Goal: Transaction & Acquisition: Book appointment/travel/reservation

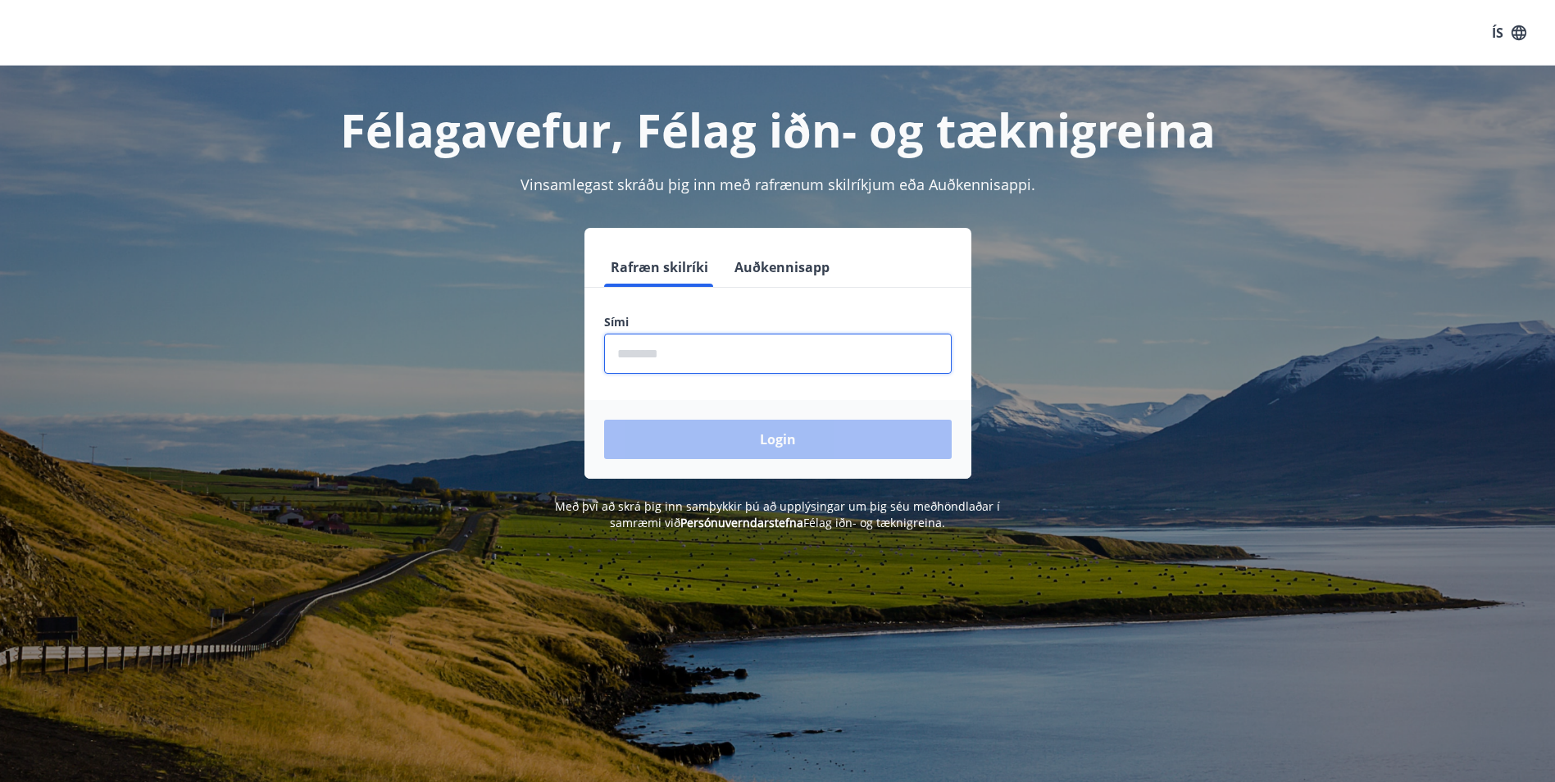
click at [674, 373] on input "phone" at bounding box center [778, 354] width 348 height 40
type input "********"
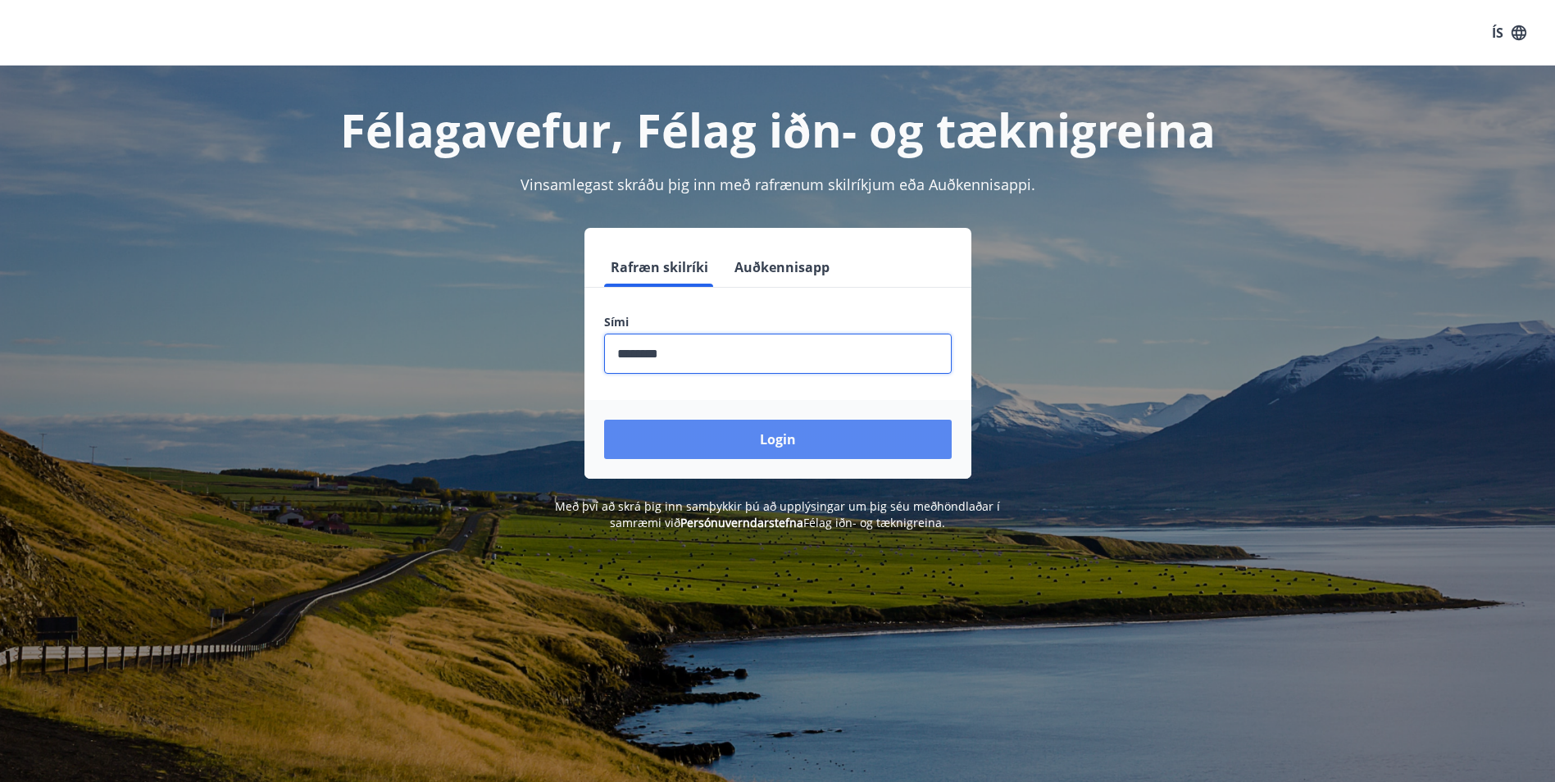
click at [685, 424] on button "Login" at bounding box center [778, 439] width 348 height 39
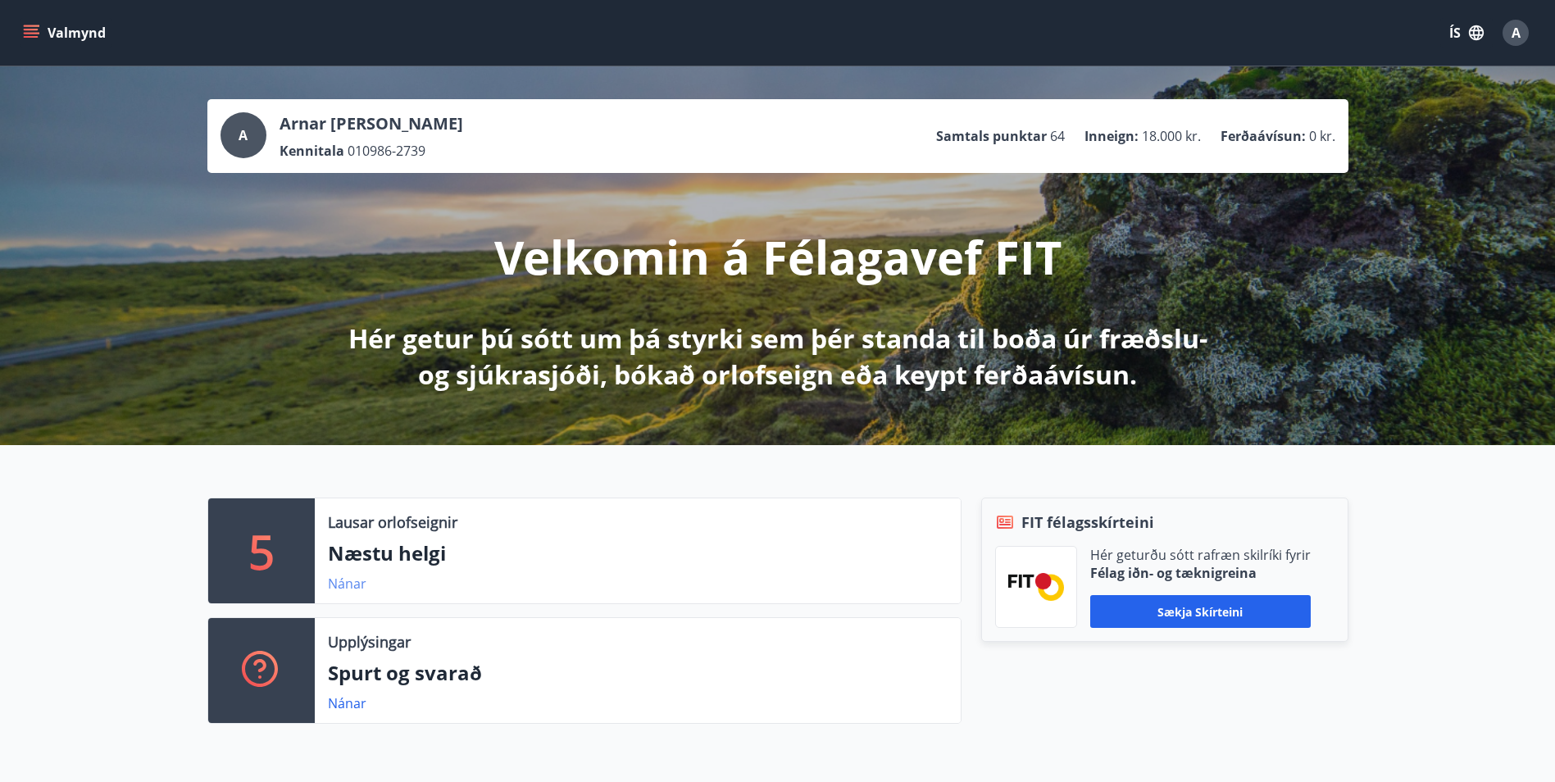
click at [360, 583] on link "Nánar" at bounding box center [347, 584] width 39 height 18
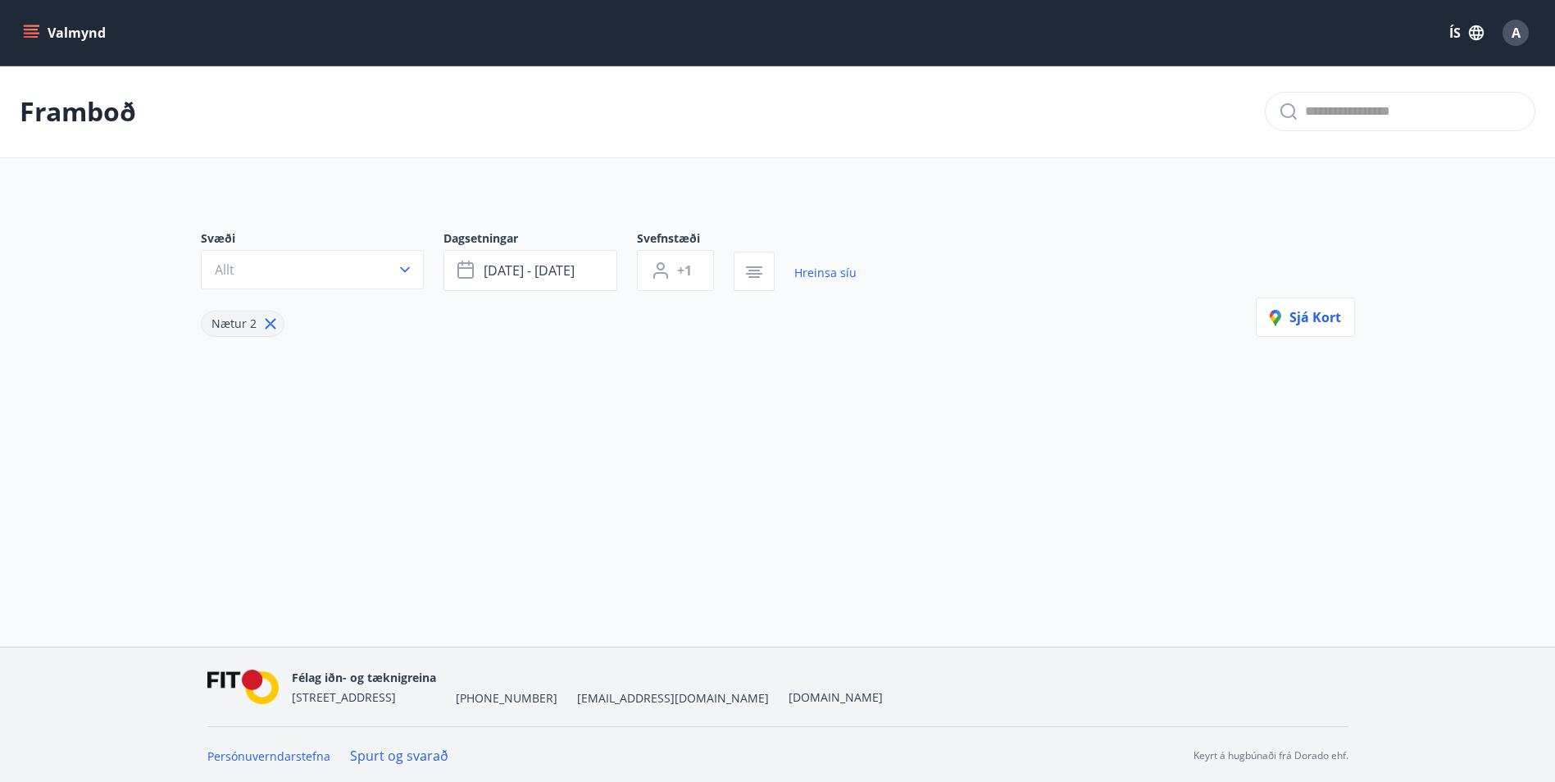
type input "*"
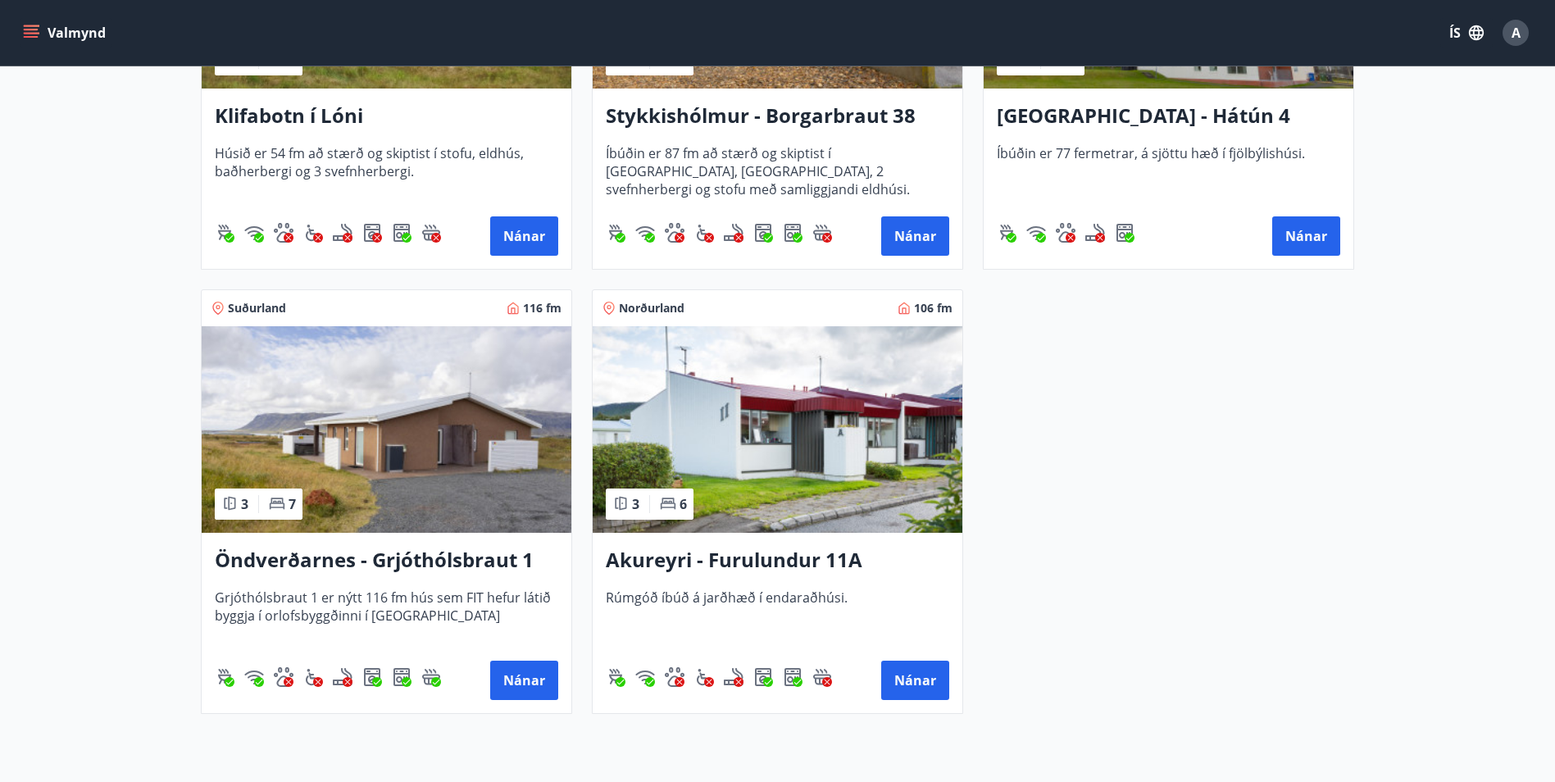
scroll to position [574, 0]
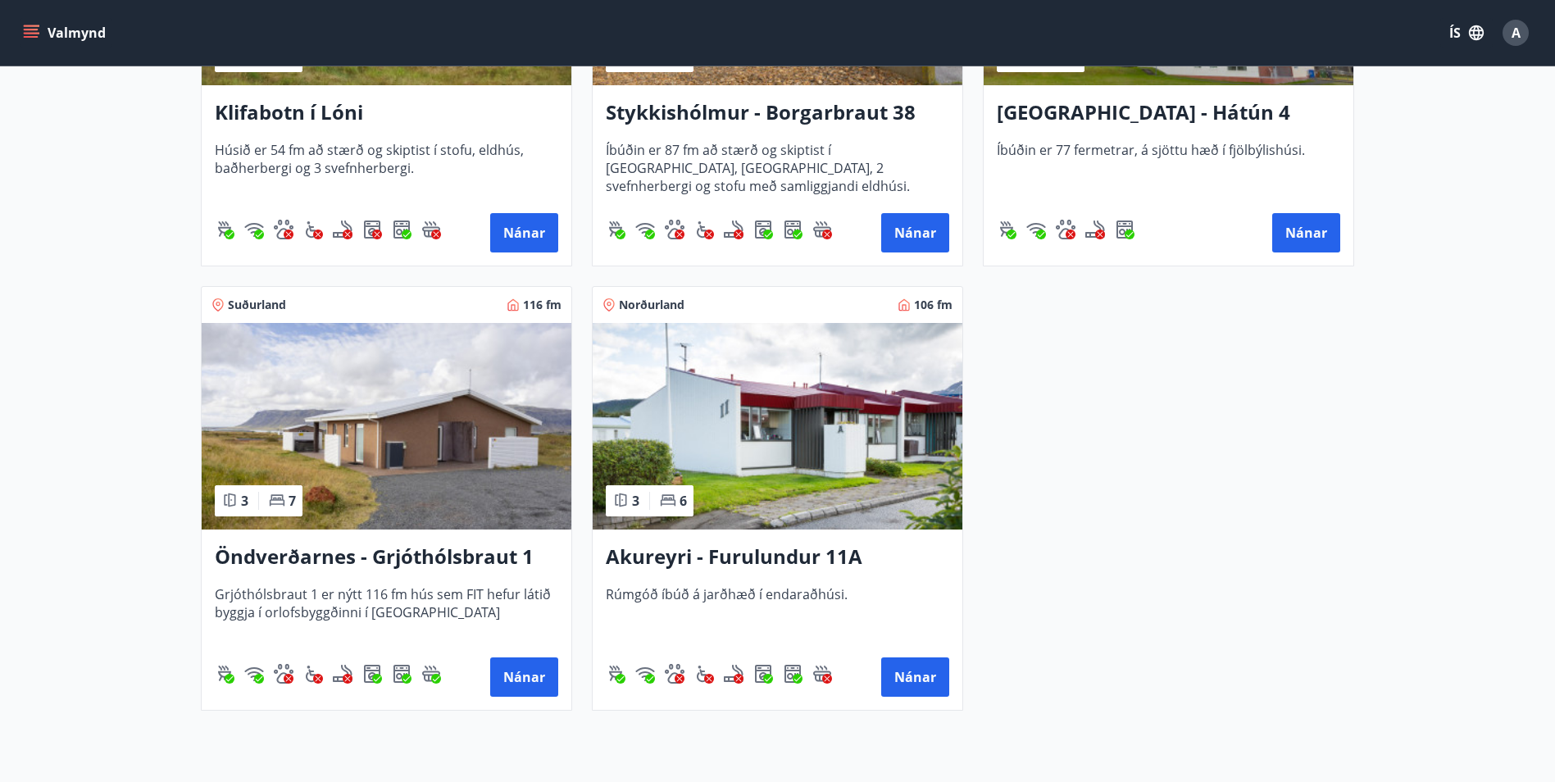
click at [315, 550] on h3 "Öndverðarnes - Grjóthólsbraut 1" at bounding box center [386, 558] width 343 height 30
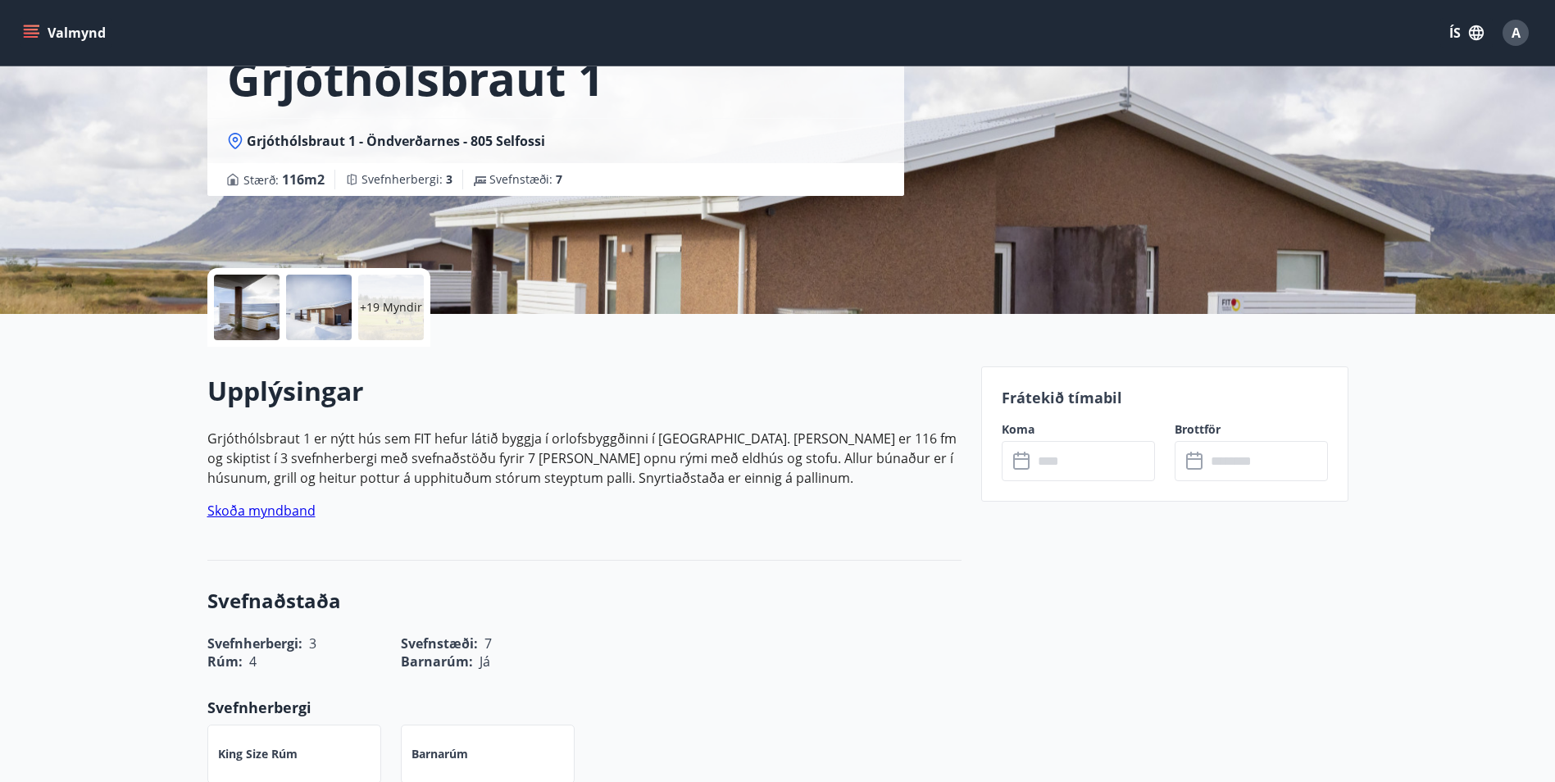
scroll to position [85, 0]
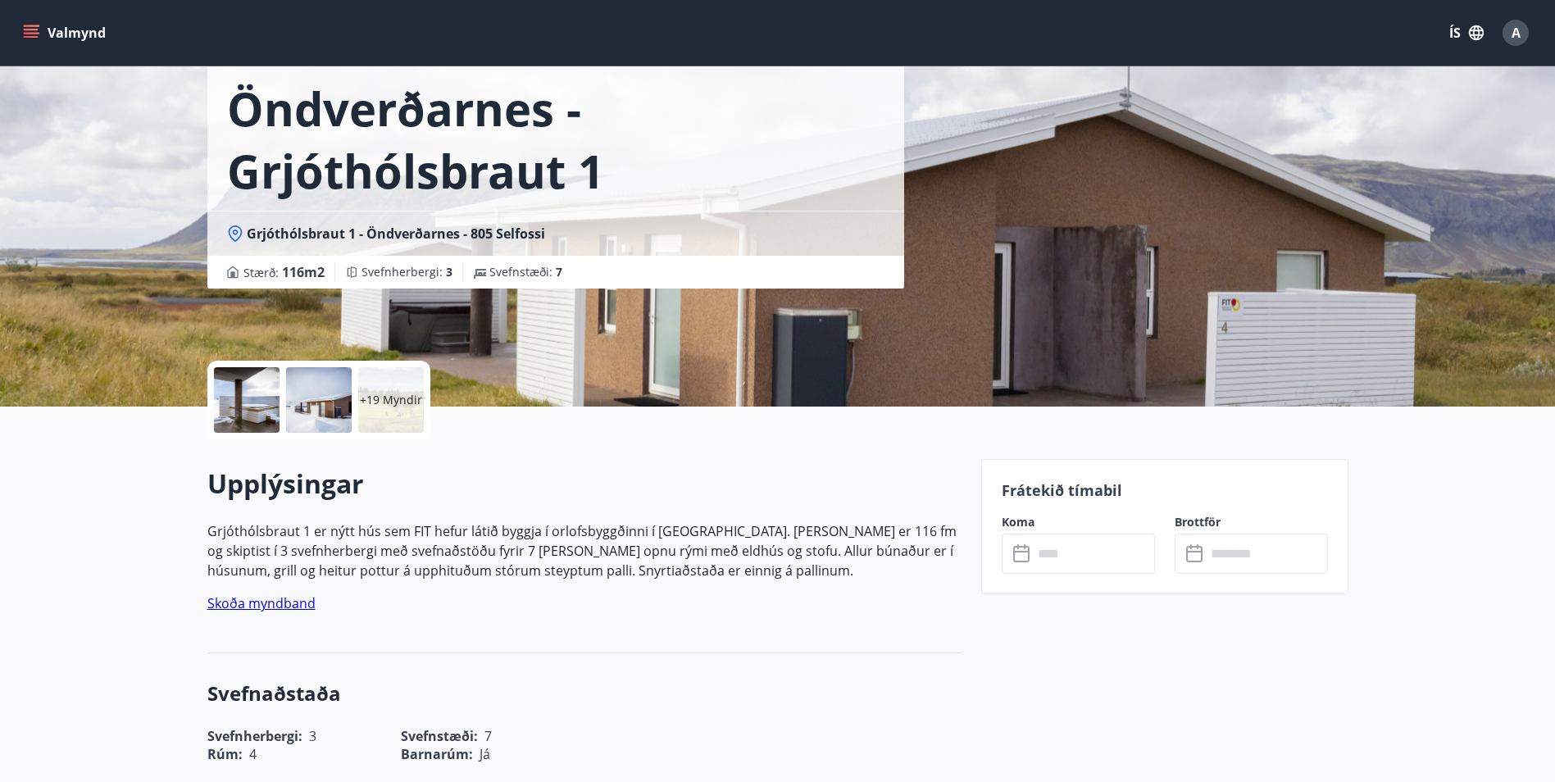
click at [1027, 555] on icon at bounding box center [1023, 554] width 20 height 20
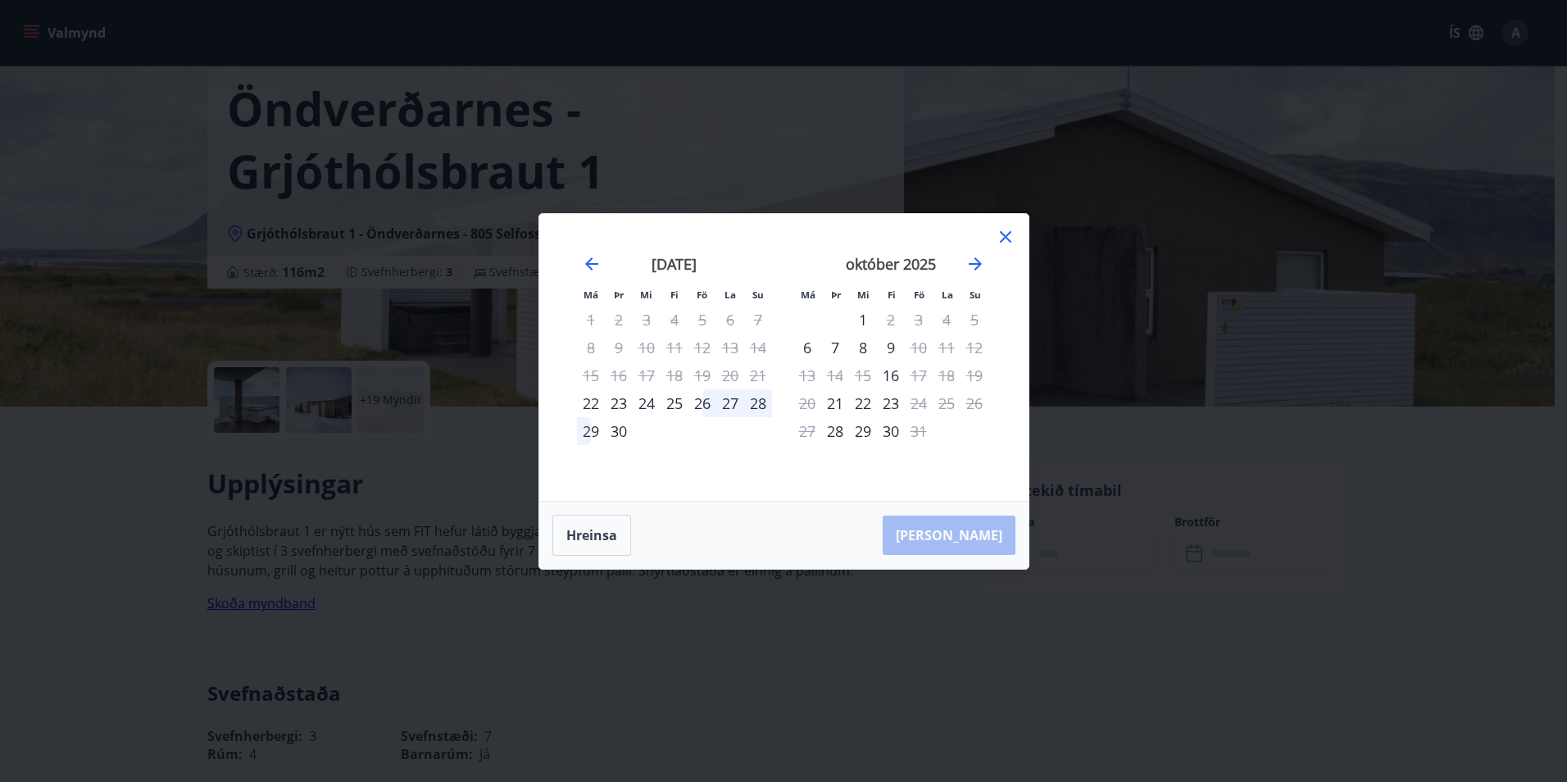
click at [707, 406] on div "26" at bounding box center [703, 403] width 28 height 28
click at [711, 402] on div "26" at bounding box center [703, 403] width 28 height 28
click at [773, 403] on div "september 2025 1 2 3 4 5 6 7 8 9 10 11 12 13 14 15 16 17 18 19 20 21 22 23 24 2…" at bounding box center [674, 368] width 216 height 269
click at [697, 396] on div "26" at bounding box center [703, 403] width 28 height 28
click at [585, 433] on div "29" at bounding box center [591, 431] width 28 height 28
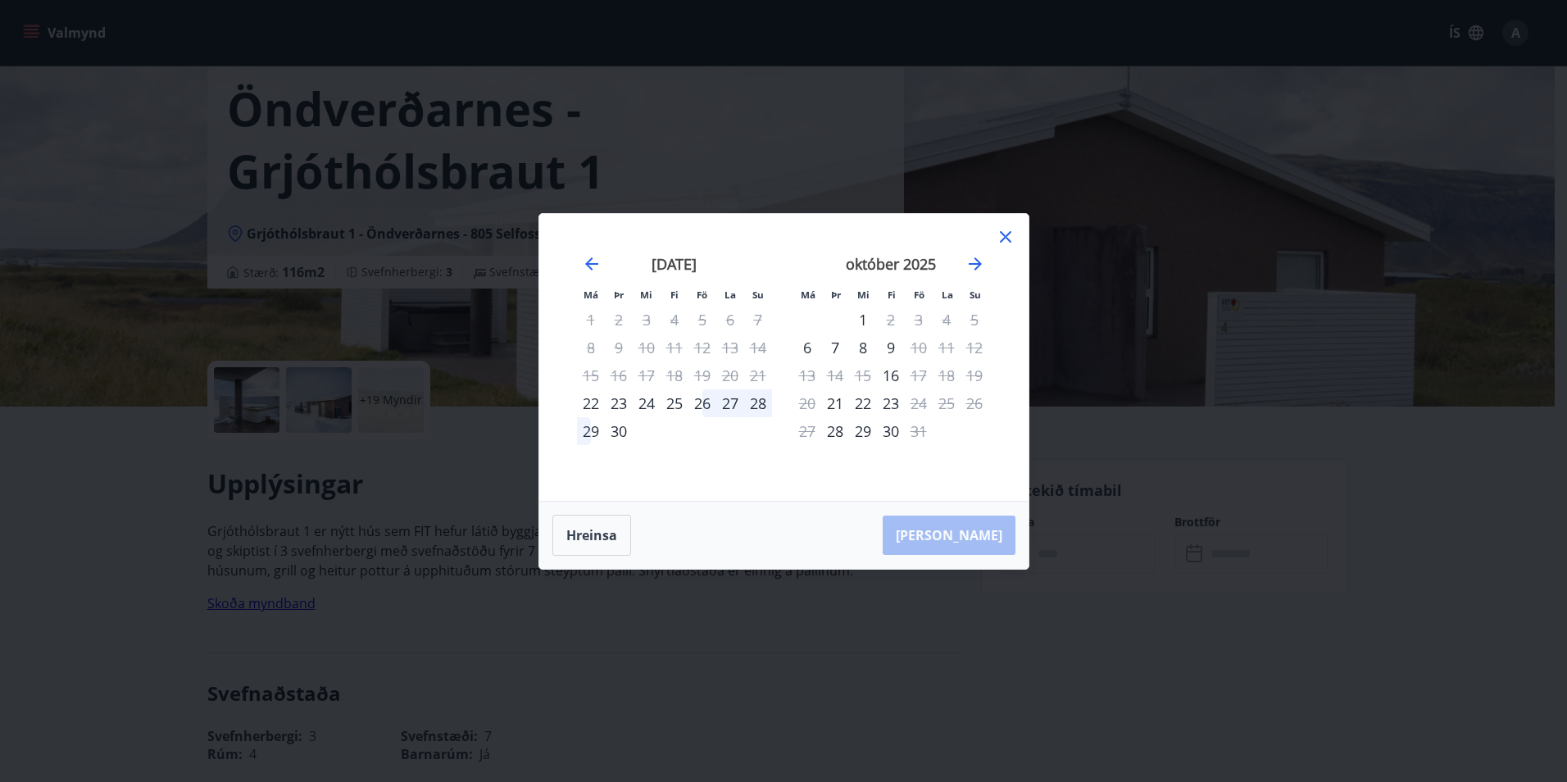
click at [733, 408] on div "27" at bounding box center [730, 403] width 28 height 28
click at [735, 403] on div "27" at bounding box center [730, 403] width 28 height 28
click at [595, 270] on icon "Move backward to switch to the previous month." at bounding box center [592, 264] width 20 height 20
click at [923, 406] on div "26" at bounding box center [919, 403] width 28 height 28
click at [944, 401] on div "27" at bounding box center [947, 403] width 28 height 28
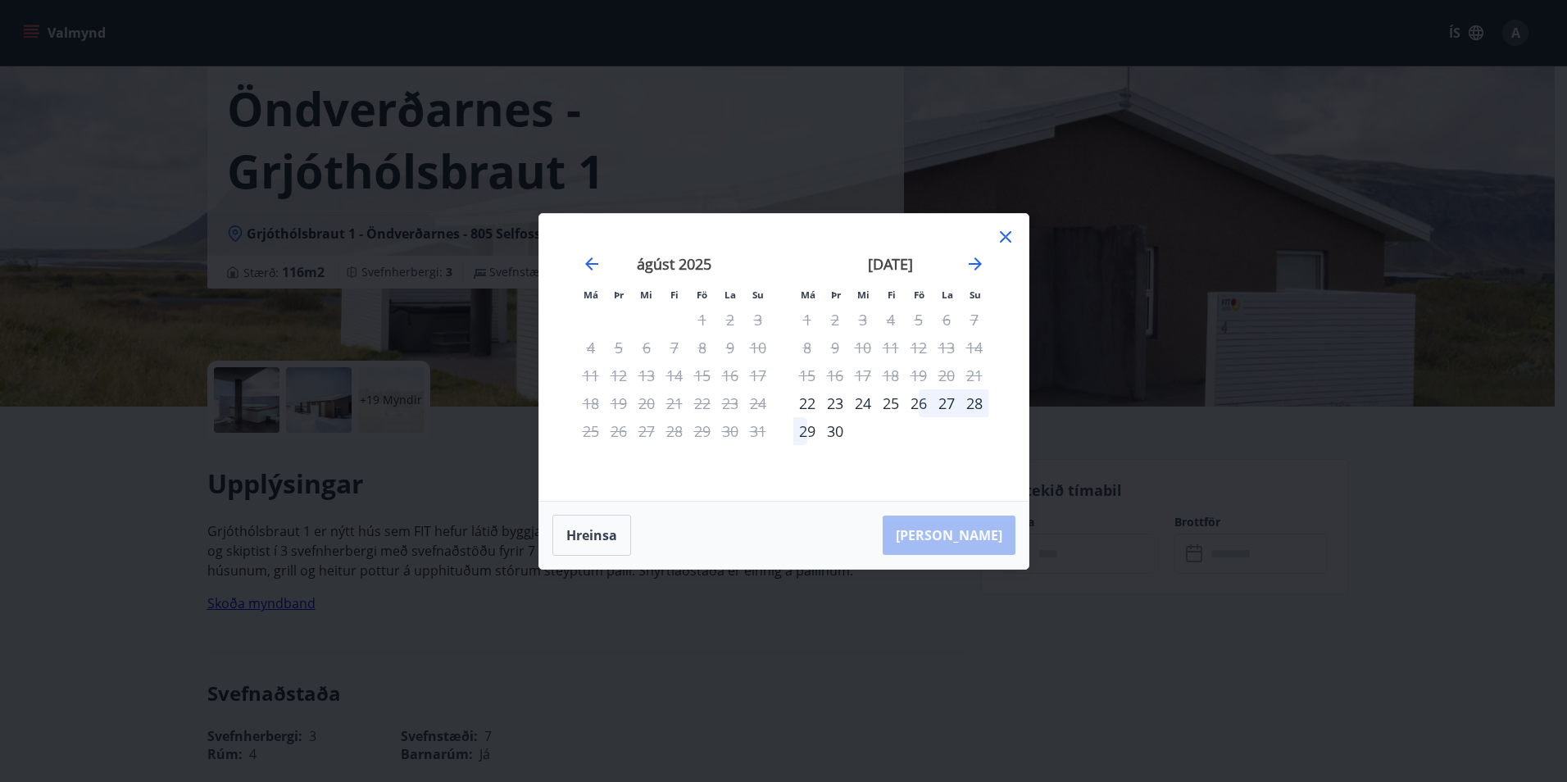
click at [971, 399] on div "28" at bounding box center [975, 403] width 28 height 28
click at [978, 264] on icon "Move forward to switch to the next month." at bounding box center [975, 263] width 13 height 13
click at [1000, 238] on icon at bounding box center [1006, 237] width 20 height 20
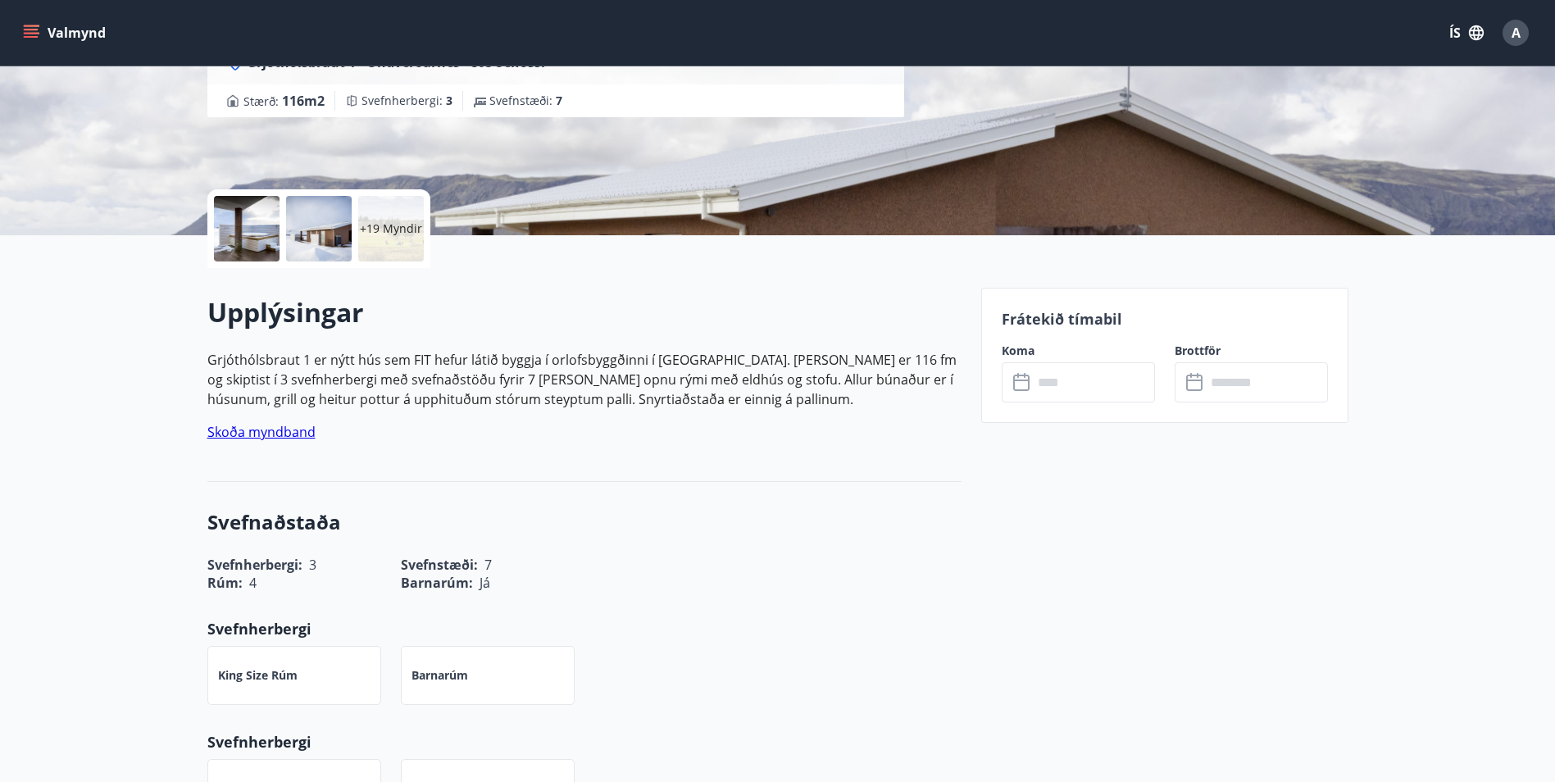
scroll to position [331, 0]
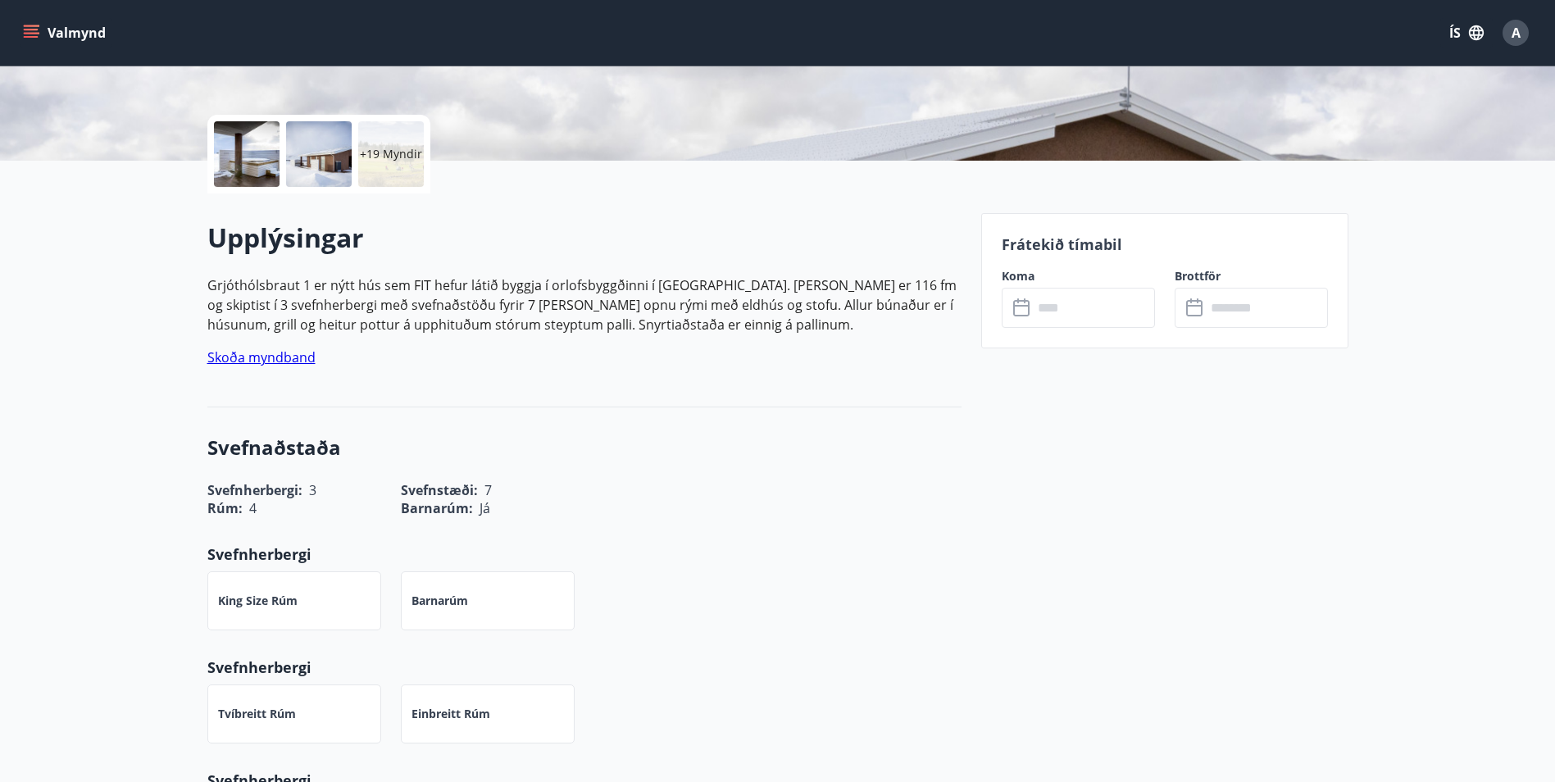
click at [1094, 313] on input "text" at bounding box center [1094, 308] width 122 height 40
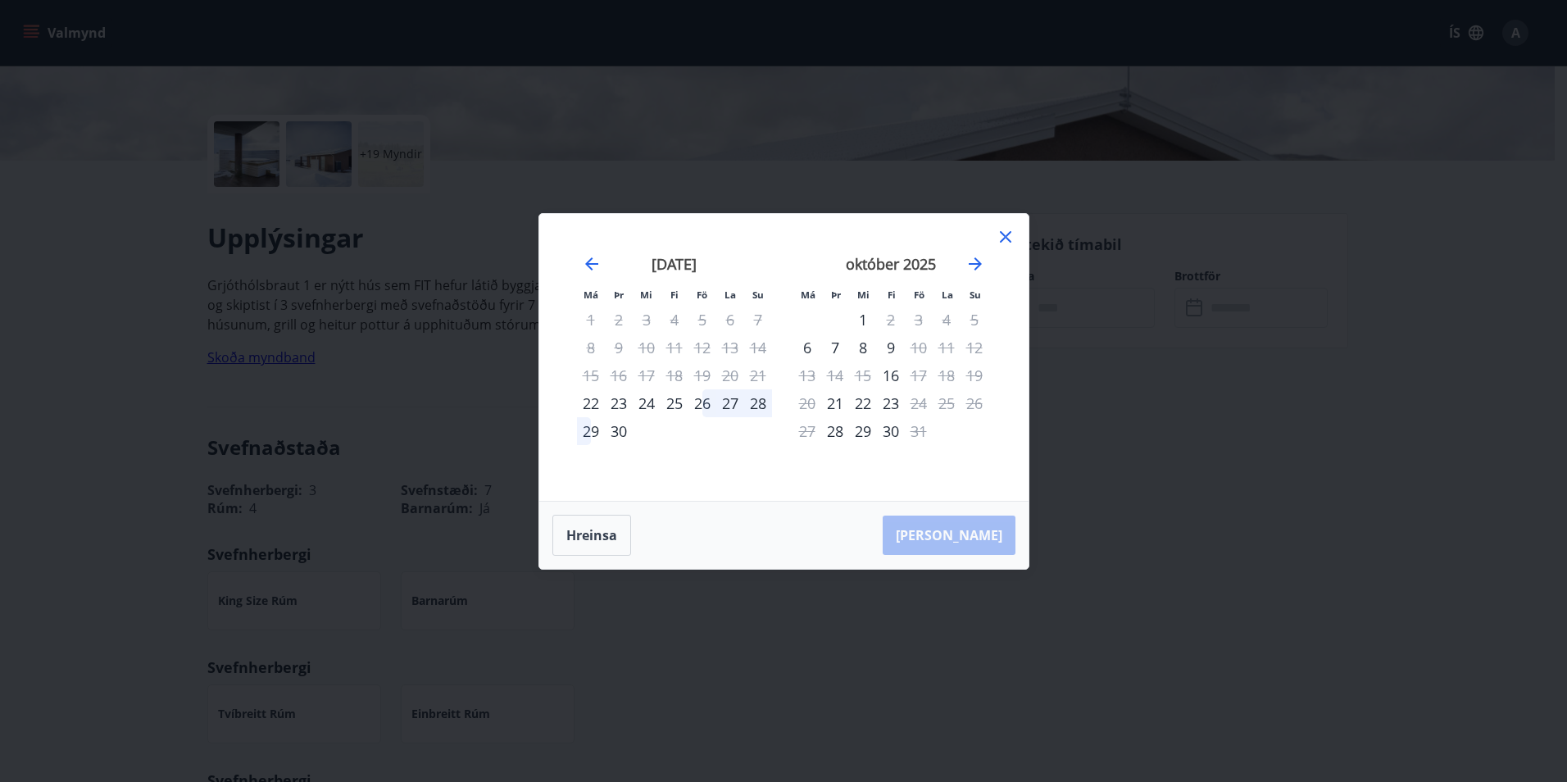
click at [991, 242] on div "október 2025 1 2 3 4 5 6 7 8 9 10 11 12 13 14 15 16 17 18 19 20 21 22 23 24 25 …" at bounding box center [891, 368] width 216 height 269
click at [998, 238] on icon at bounding box center [1006, 237] width 20 height 20
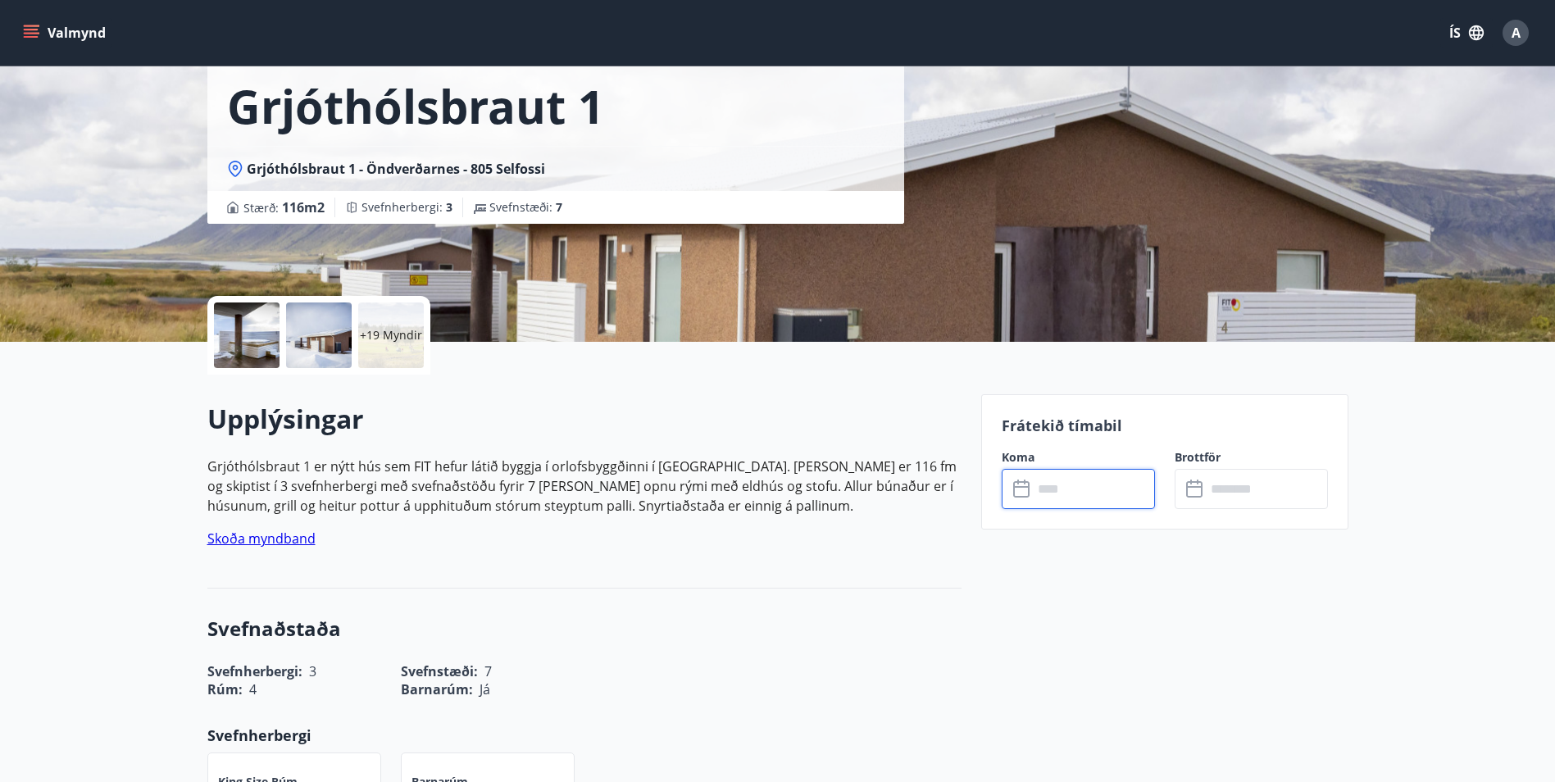
scroll to position [0, 0]
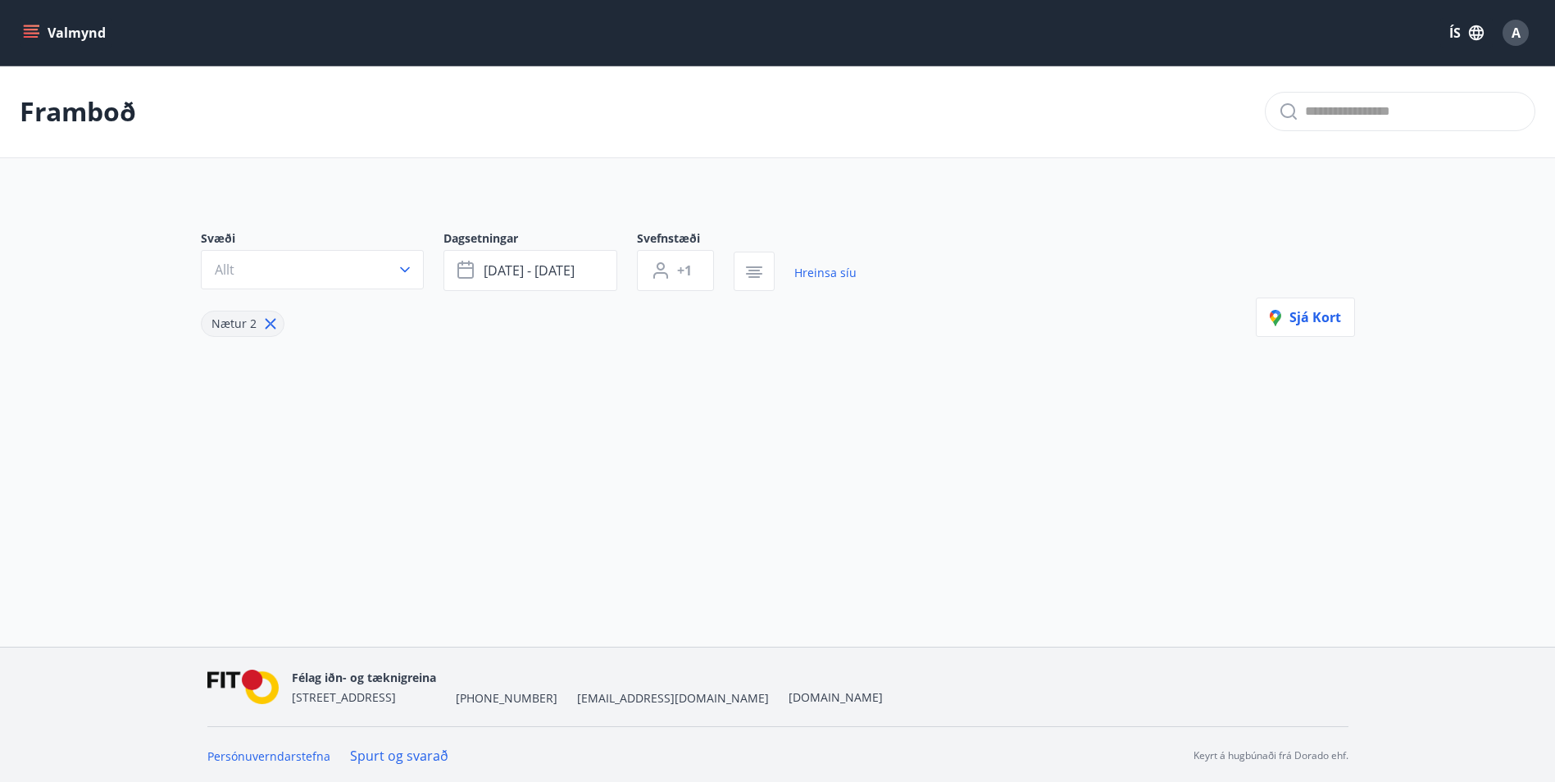
type input "*"
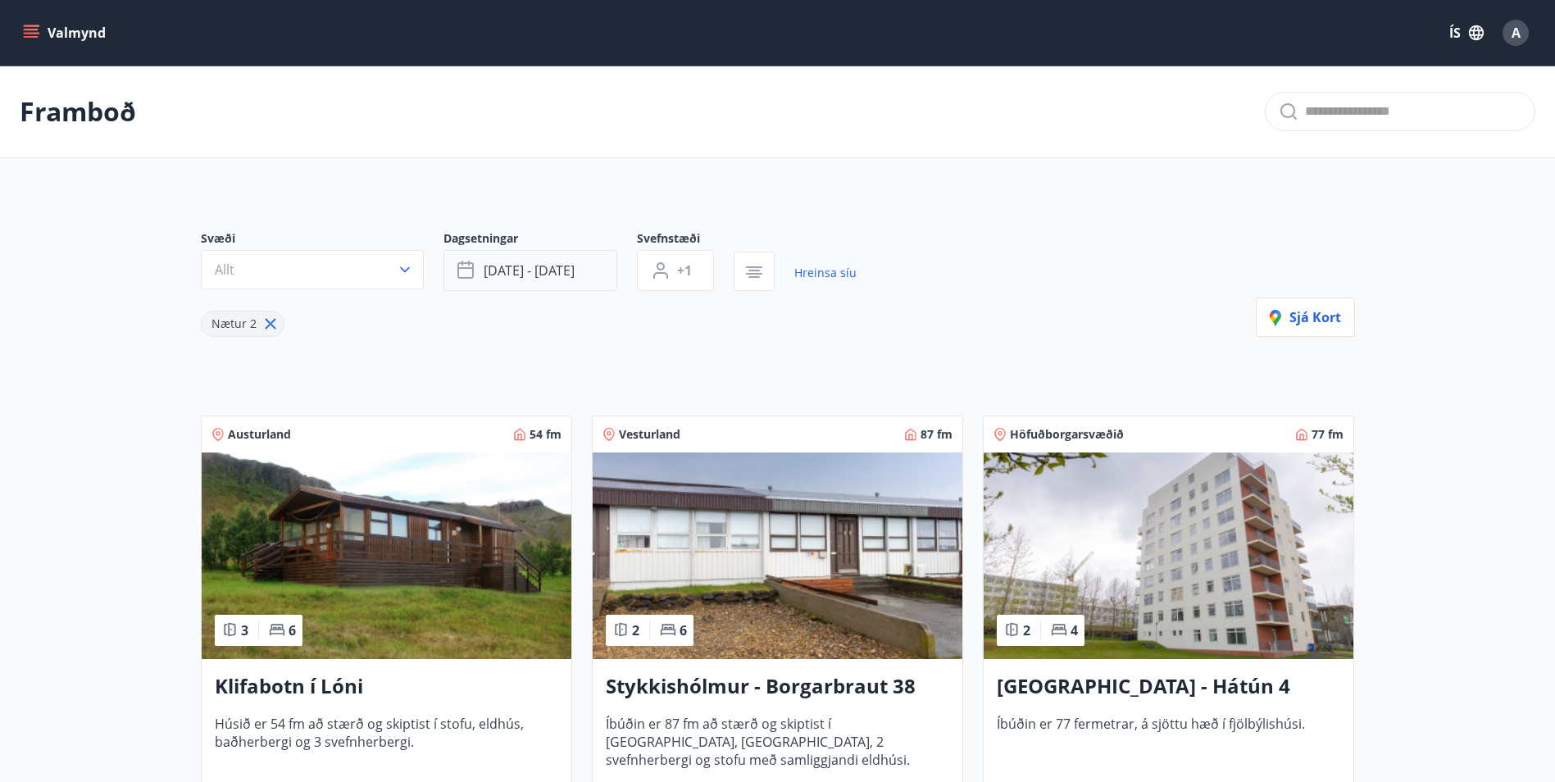
click at [574, 261] on button "sep 26 - sep 29" at bounding box center [530, 270] width 174 height 41
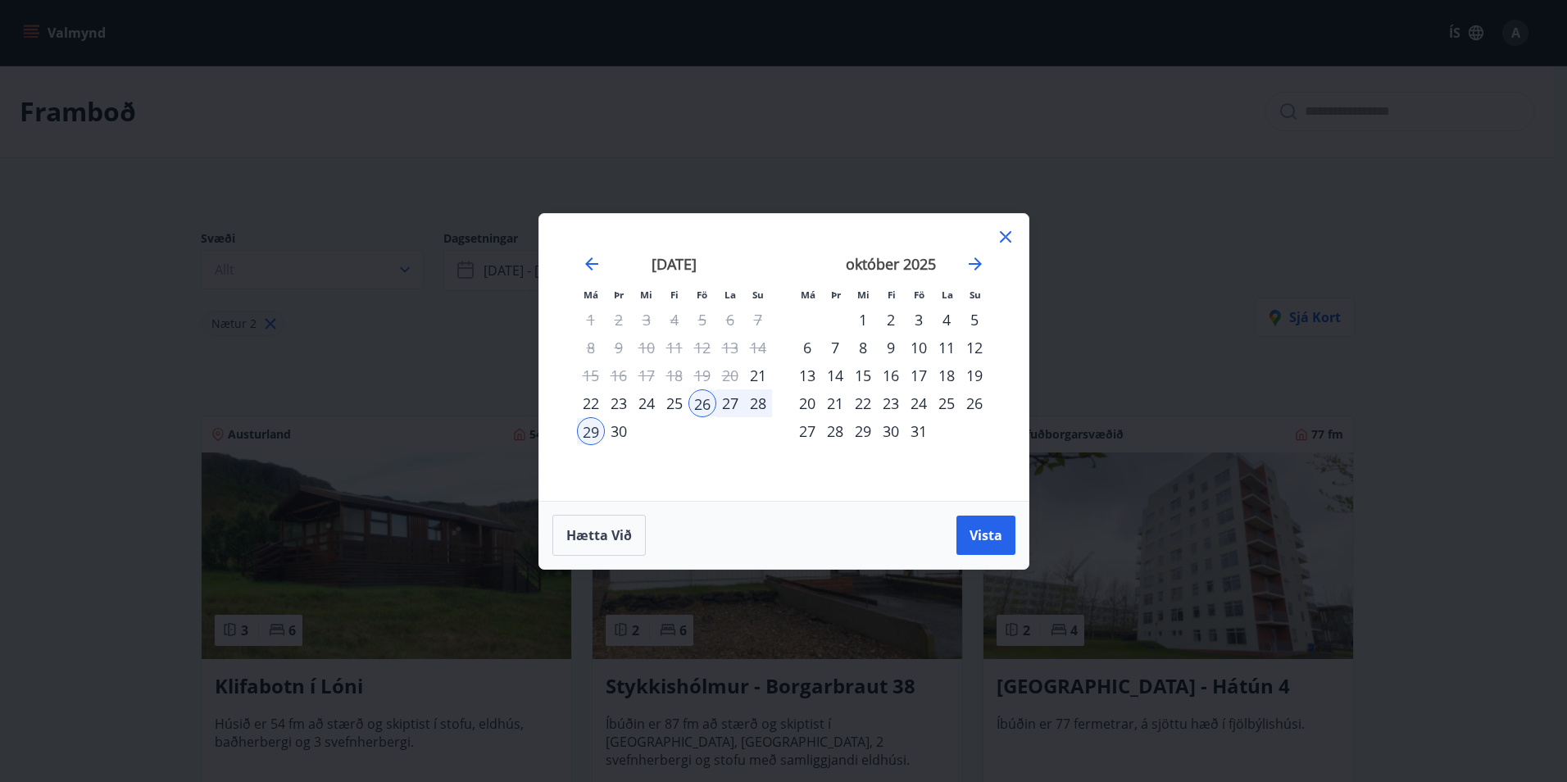
click at [1009, 236] on icon at bounding box center [1006, 237] width 20 height 20
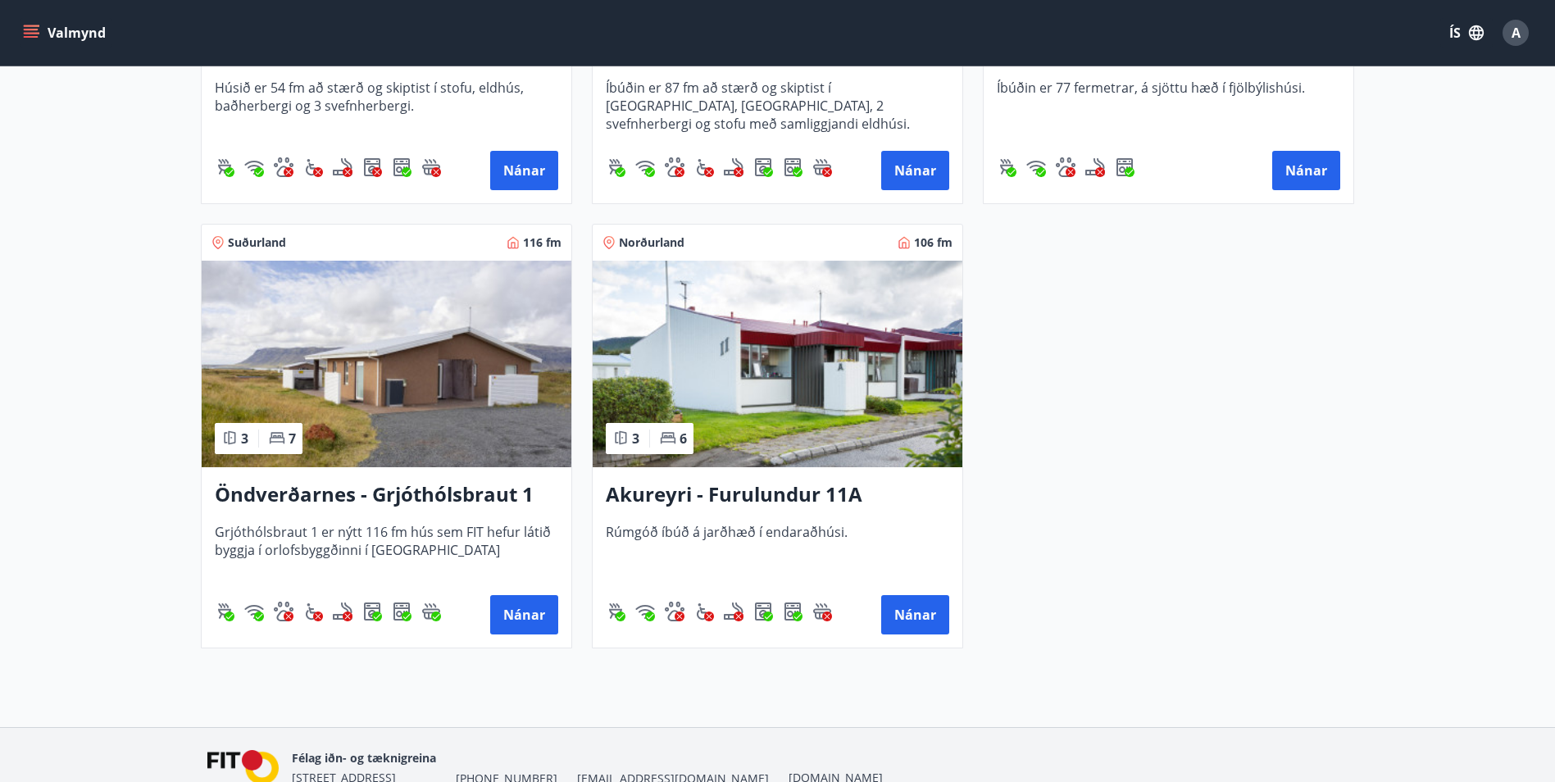
scroll to position [637, 0]
click at [445, 493] on h3 "Öndverðarnes - Grjóthólsbraut 1" at bounding box center [386, 495] width 343 height 30
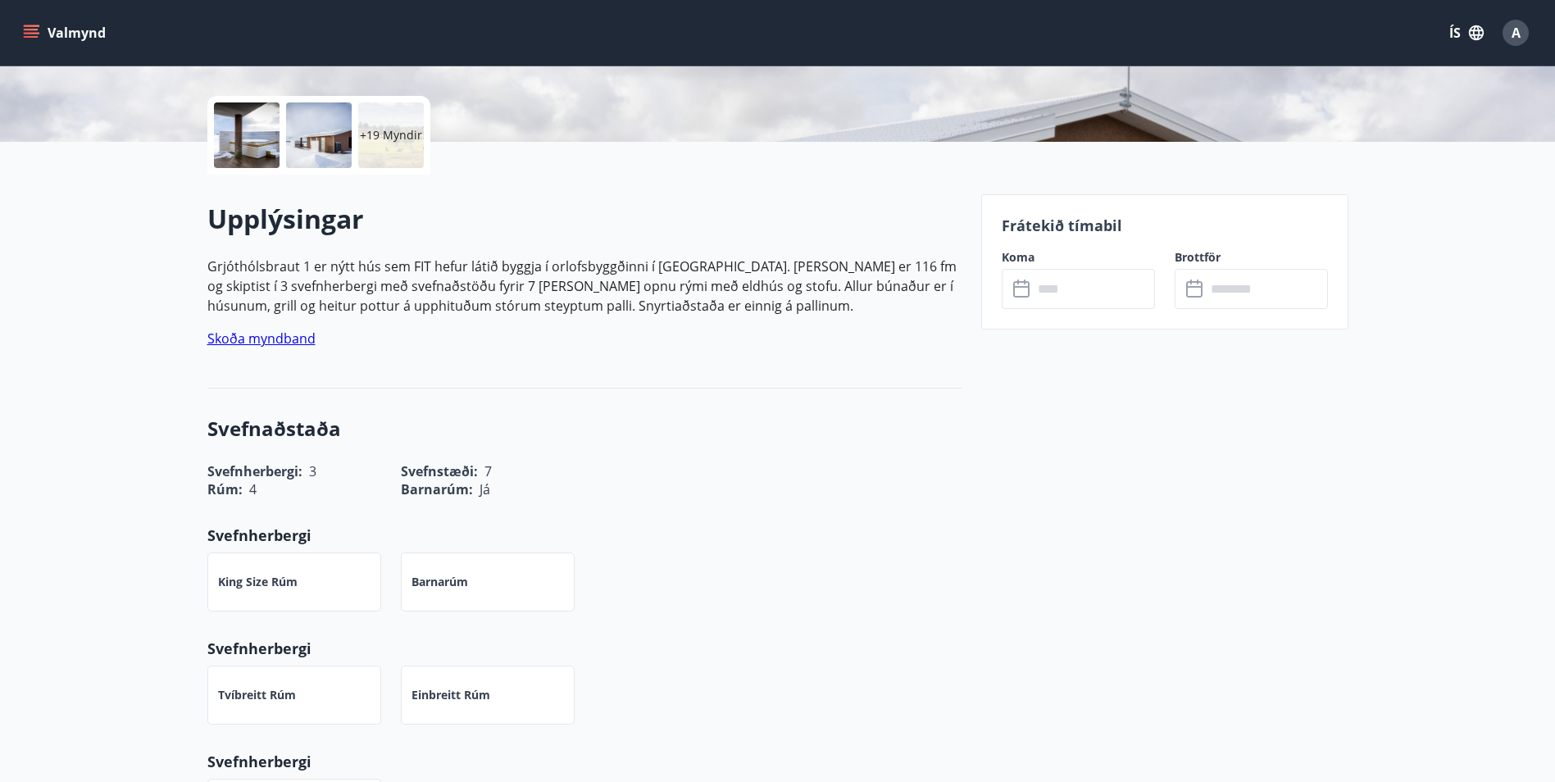
scroll to position [410, 0]
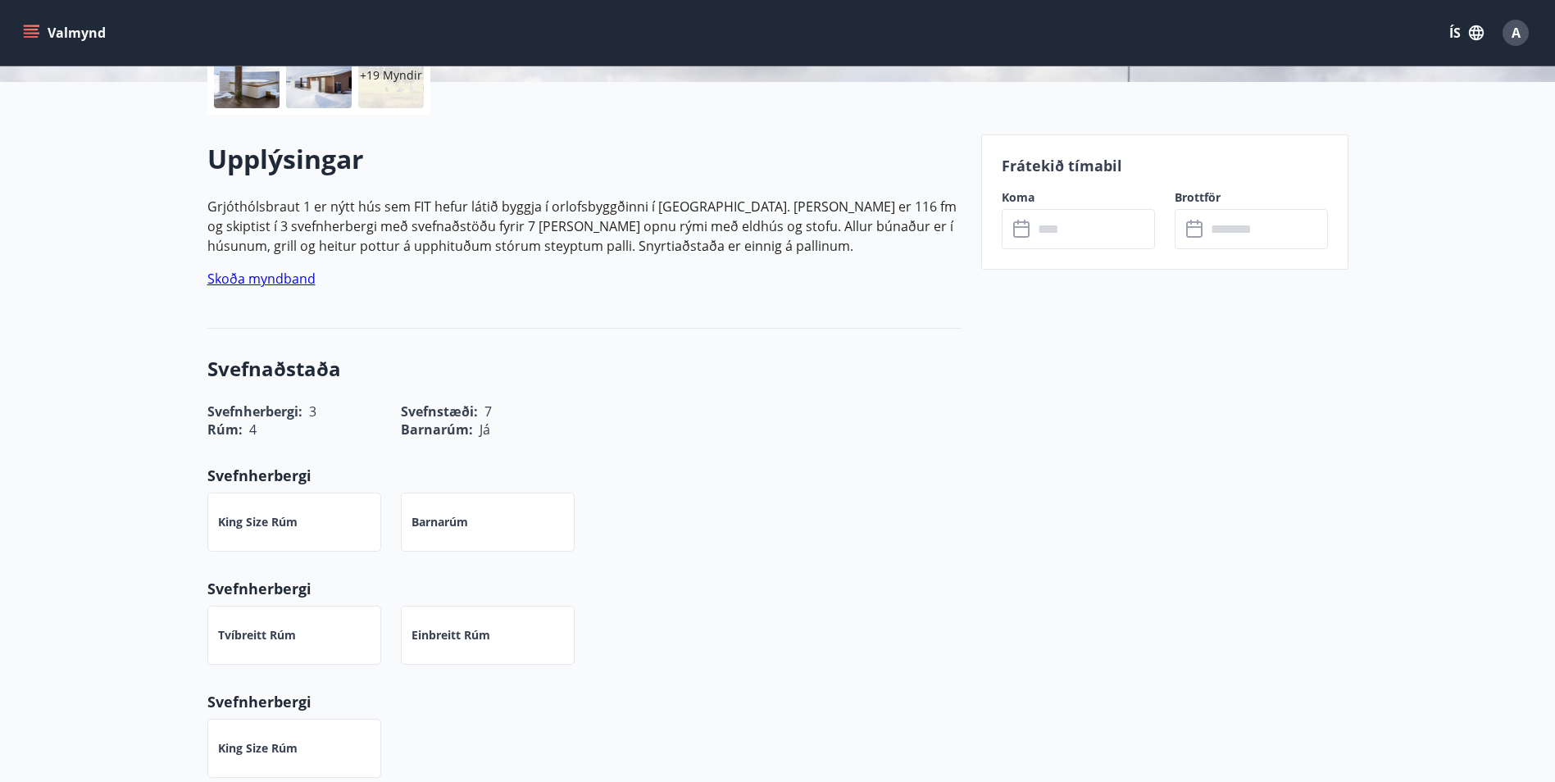
click at [1065, 228] on input "text" at bounding box center [1094, 229] width 122 height 40
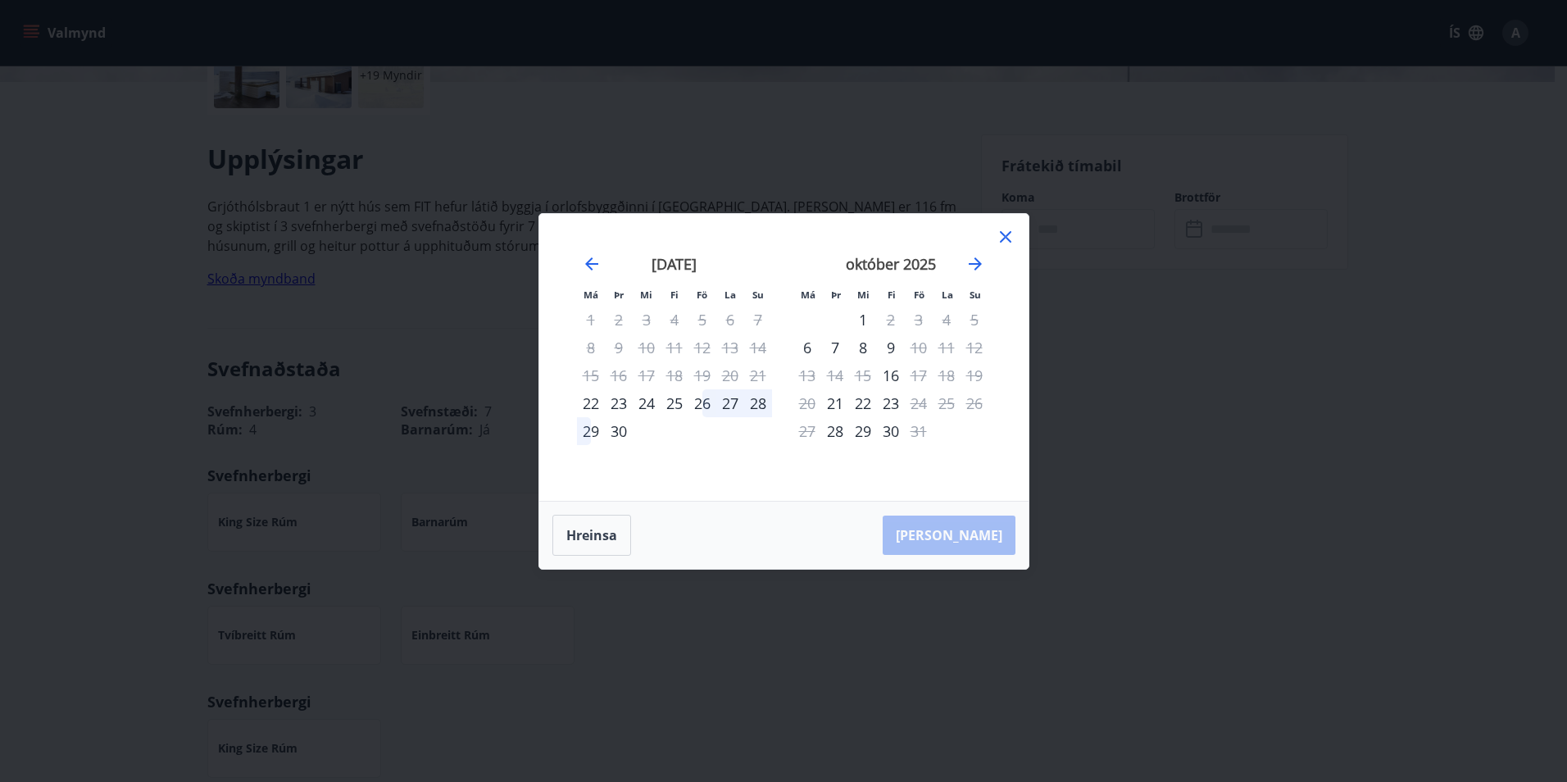
click at [707, 403] on div "26" at bounding box center [703, 403] width 28 height 28
click at [759, 404] on div "28" at bounding box center [758, 403] width 28 height 28
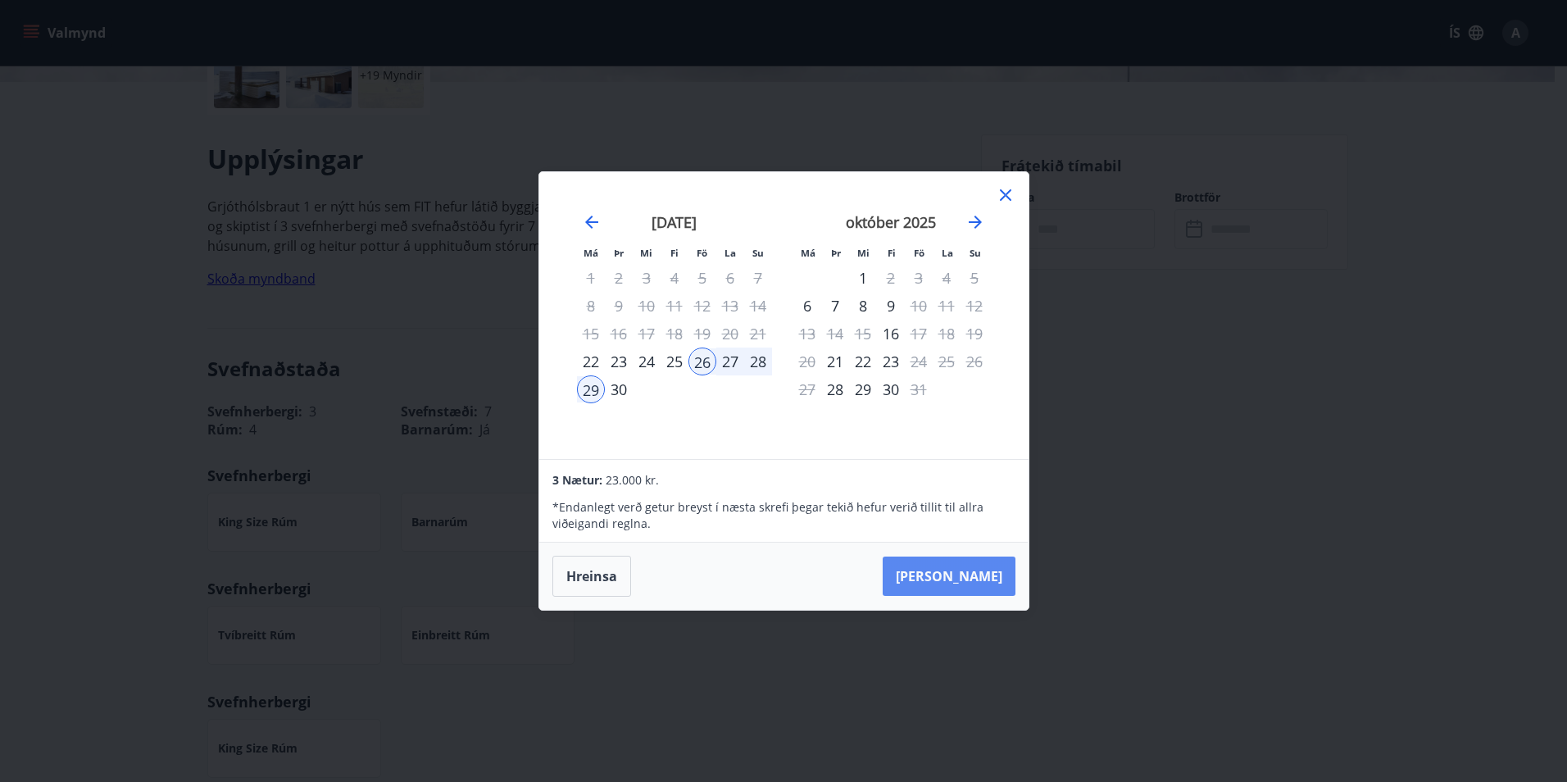
click at [956, 581] on button "Taka Frá" at bounding box center [949, 576] width 133 height 39
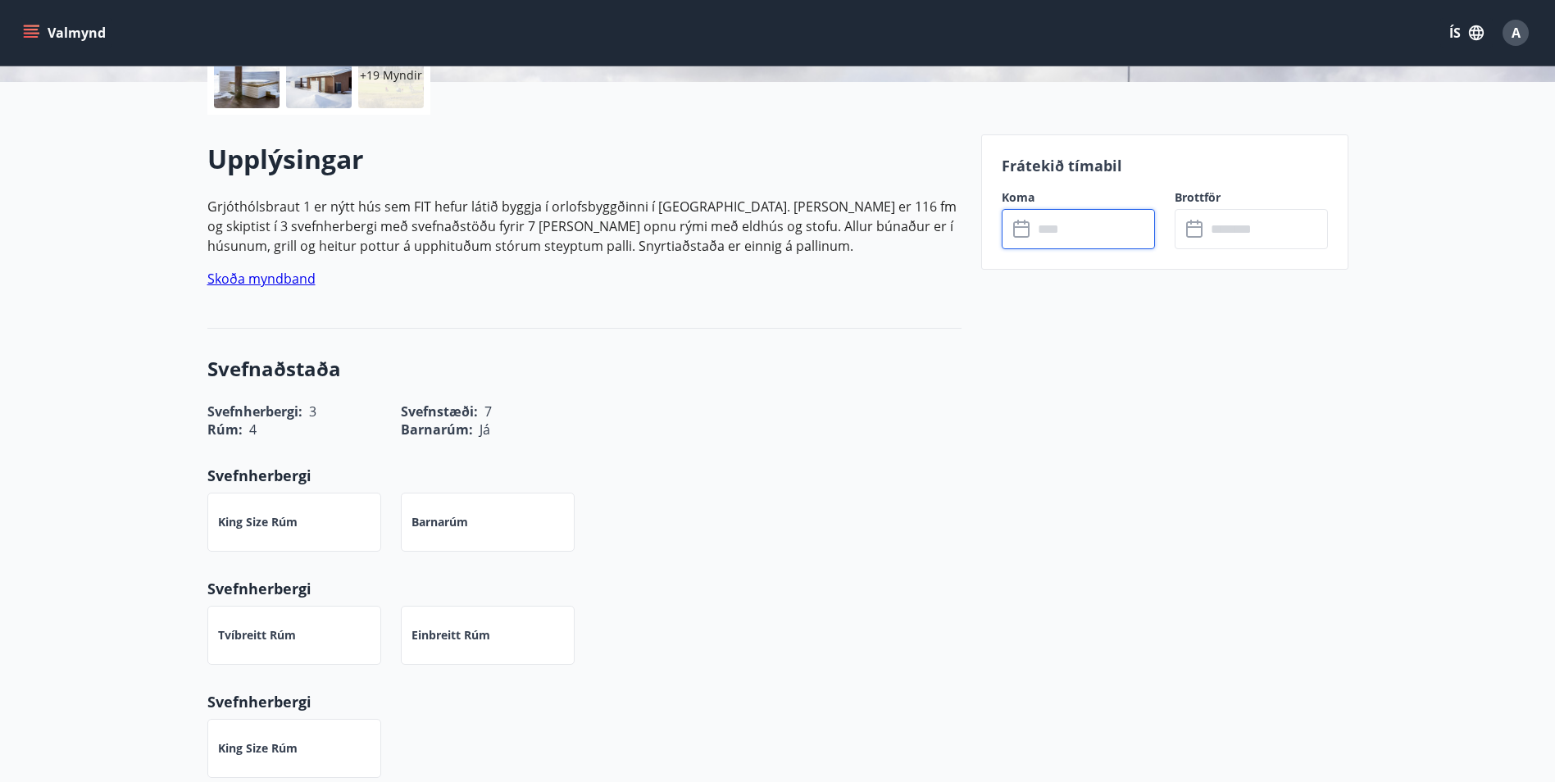
type input "******"
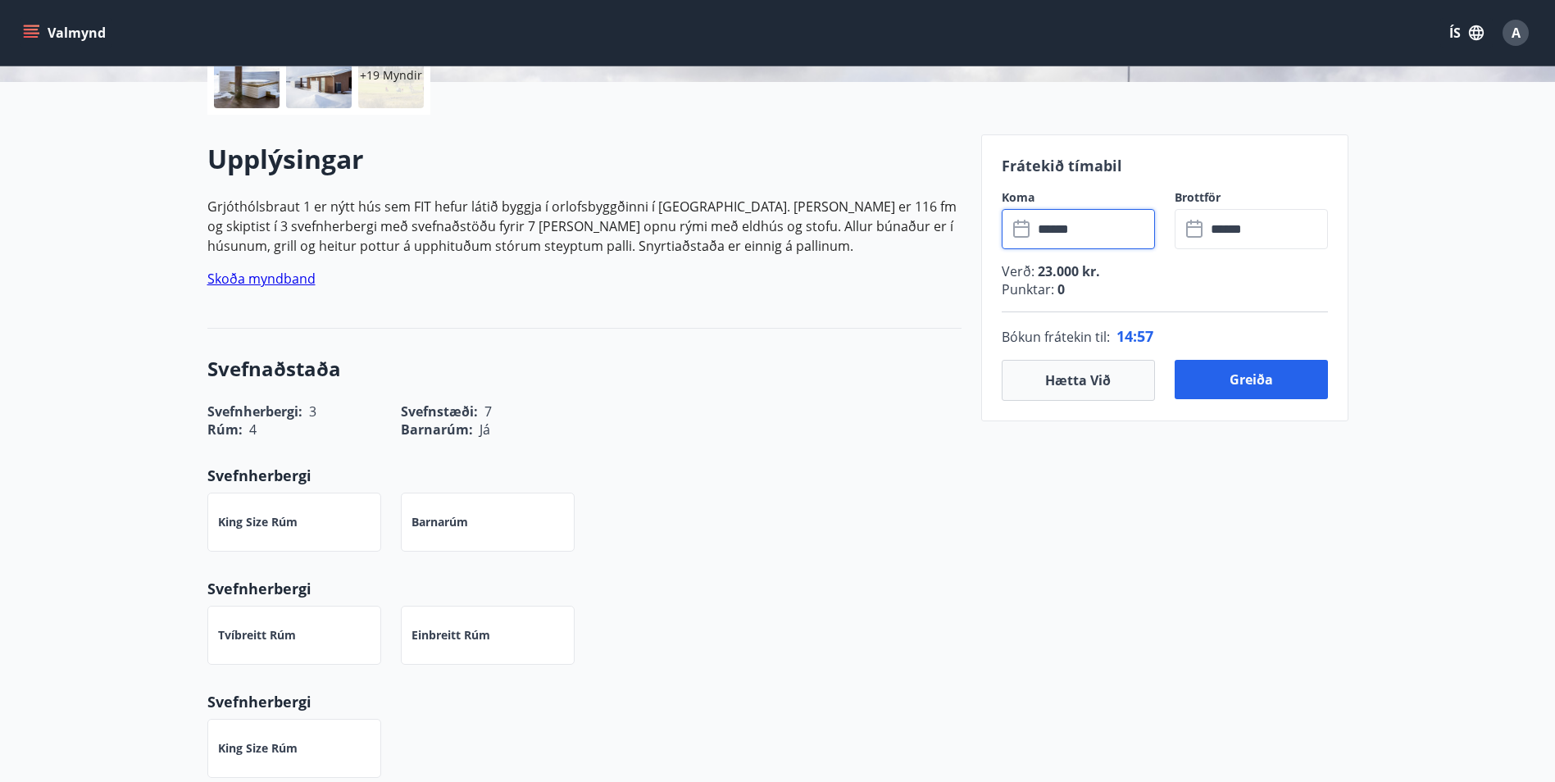
click at [1087, 243] on input "******" at bounding box center [1094, 229] width 122 height 40
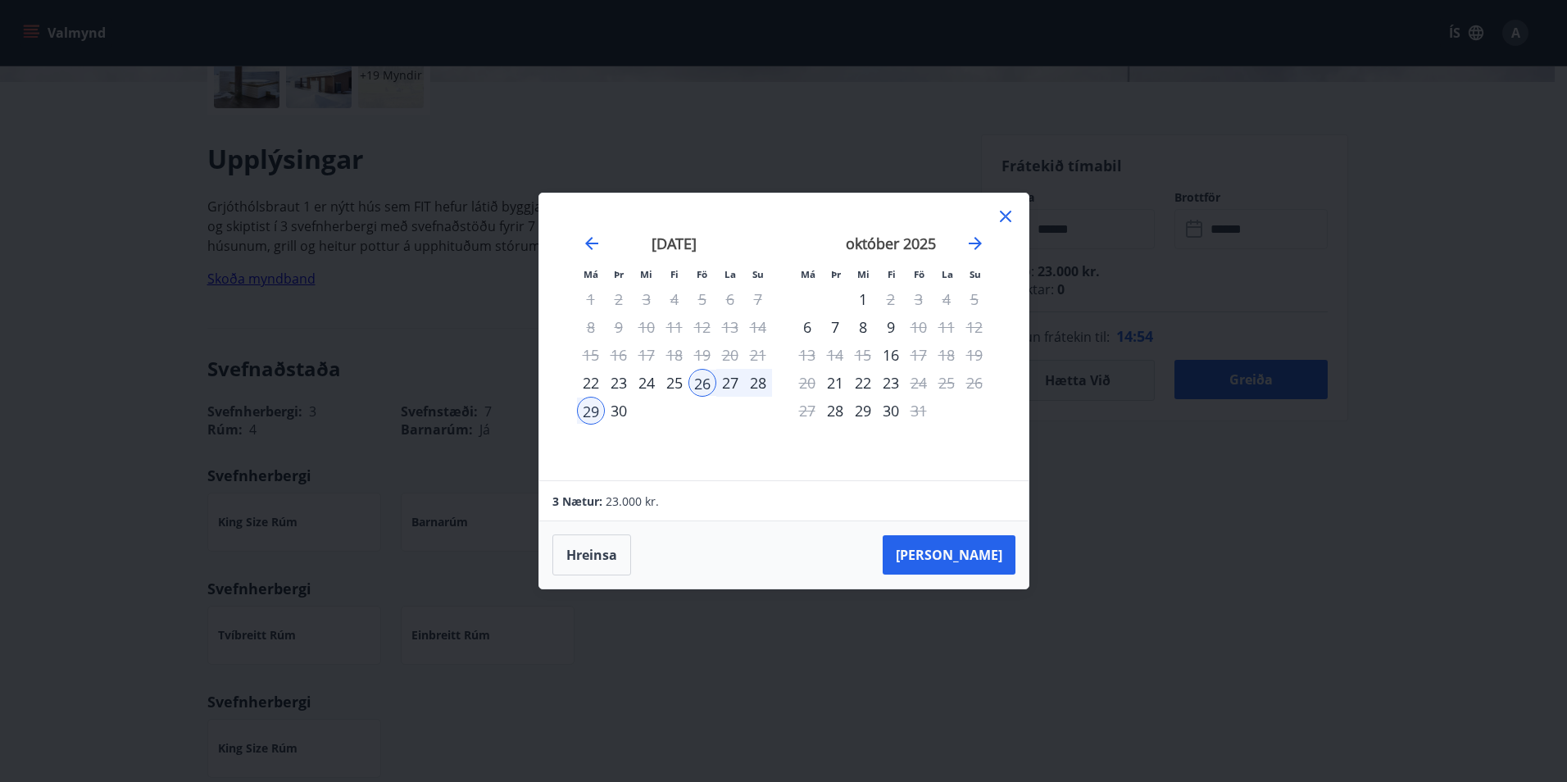
click at [758, 383] on div "28" at bounding box center [758, 383] width 28 height 28
click at [705, 384] on div "26" at bounding box center [703, 383] width 28 height 28
click at [760, 382] on div "28" at bounding box center [758, 383] width 28 height 28
click at [705, 379] on div "26" at bounding box center [703, 383] width 28 height 28
click at [745, 388] on div "28" at bounding box center [758, 383] width 28 height 28
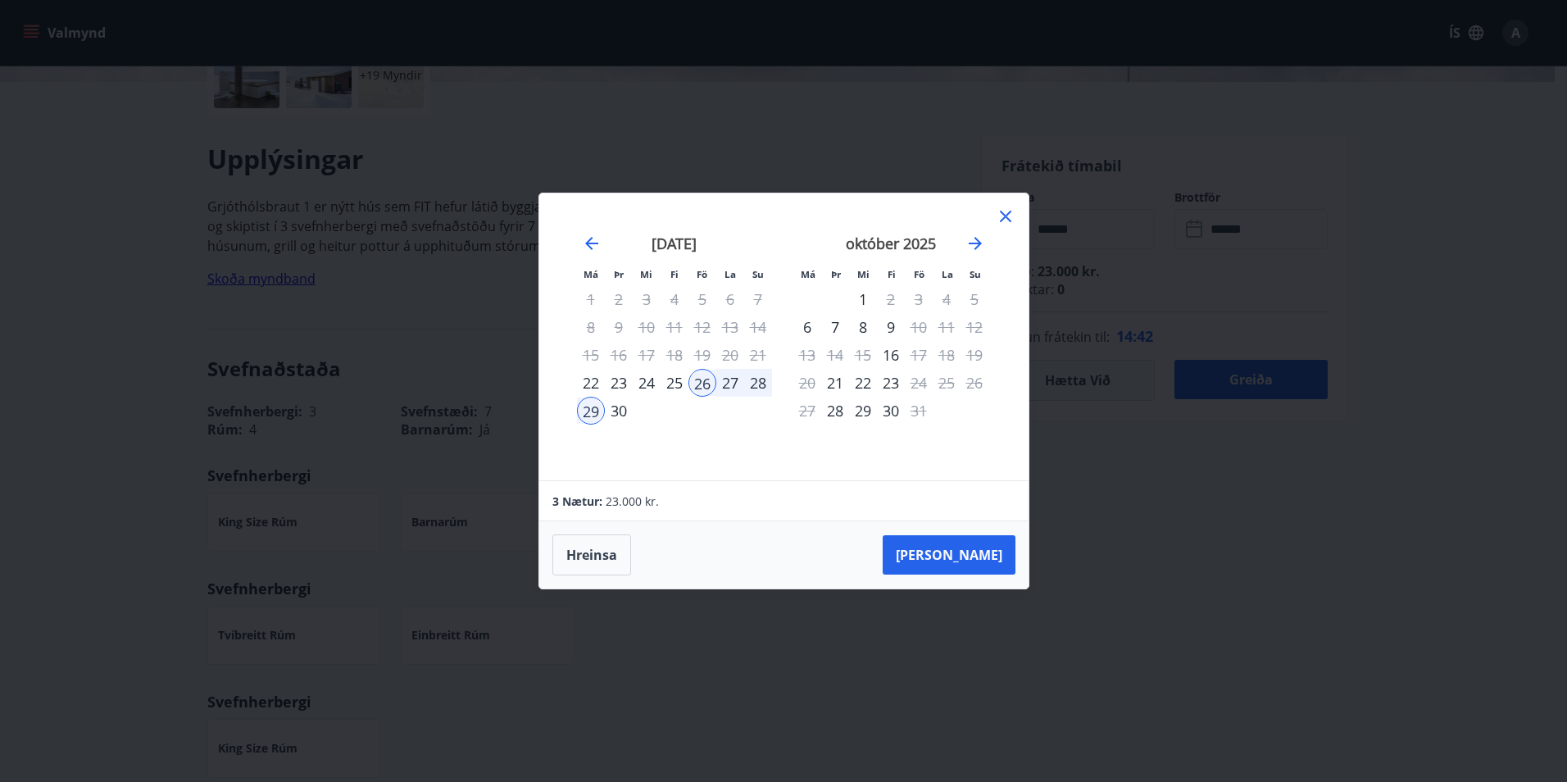
click at [1005, 212] on icon at bounding box center [1006, 217] width 20 height 20
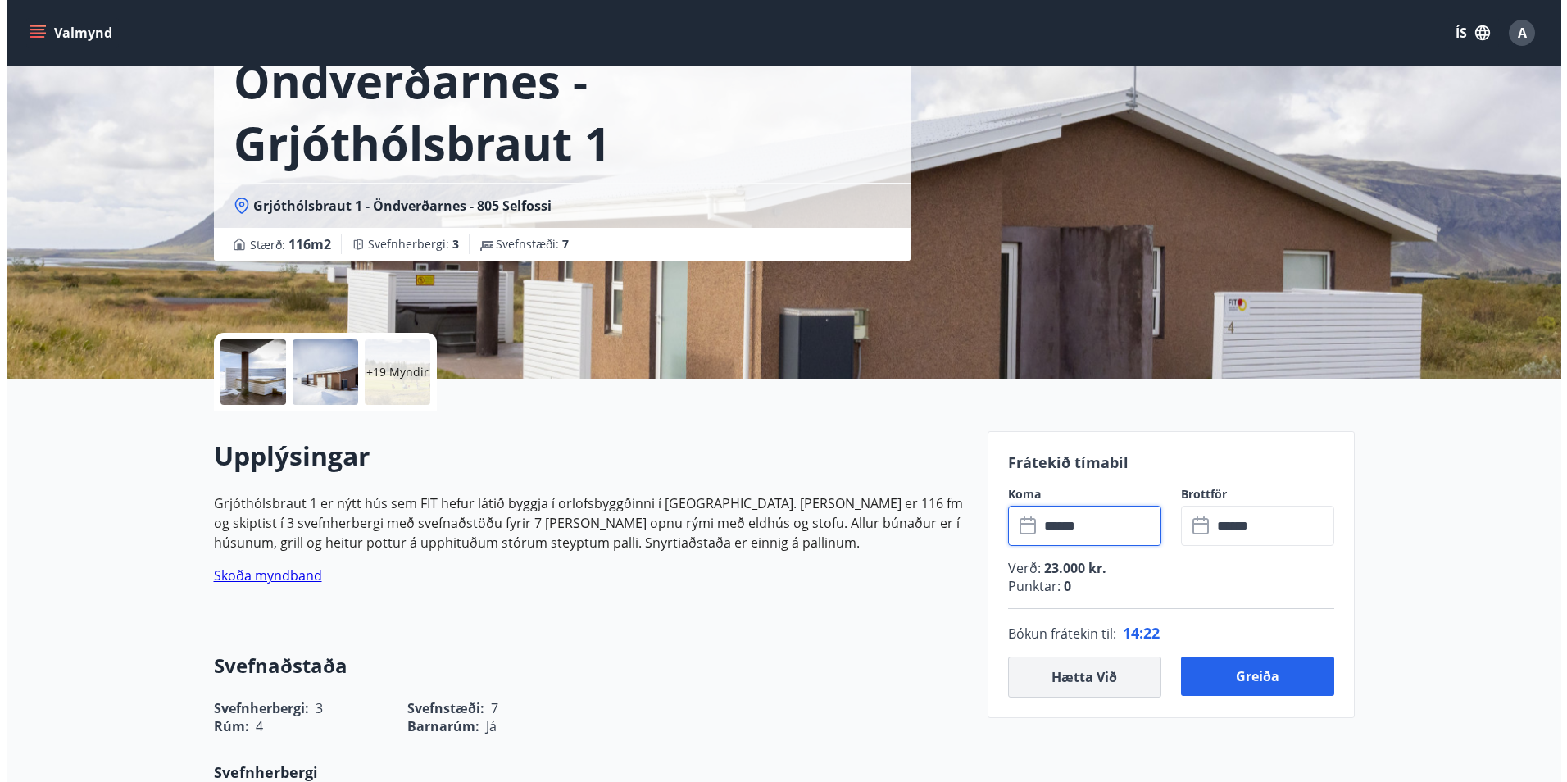
scroll to position [0, 0]
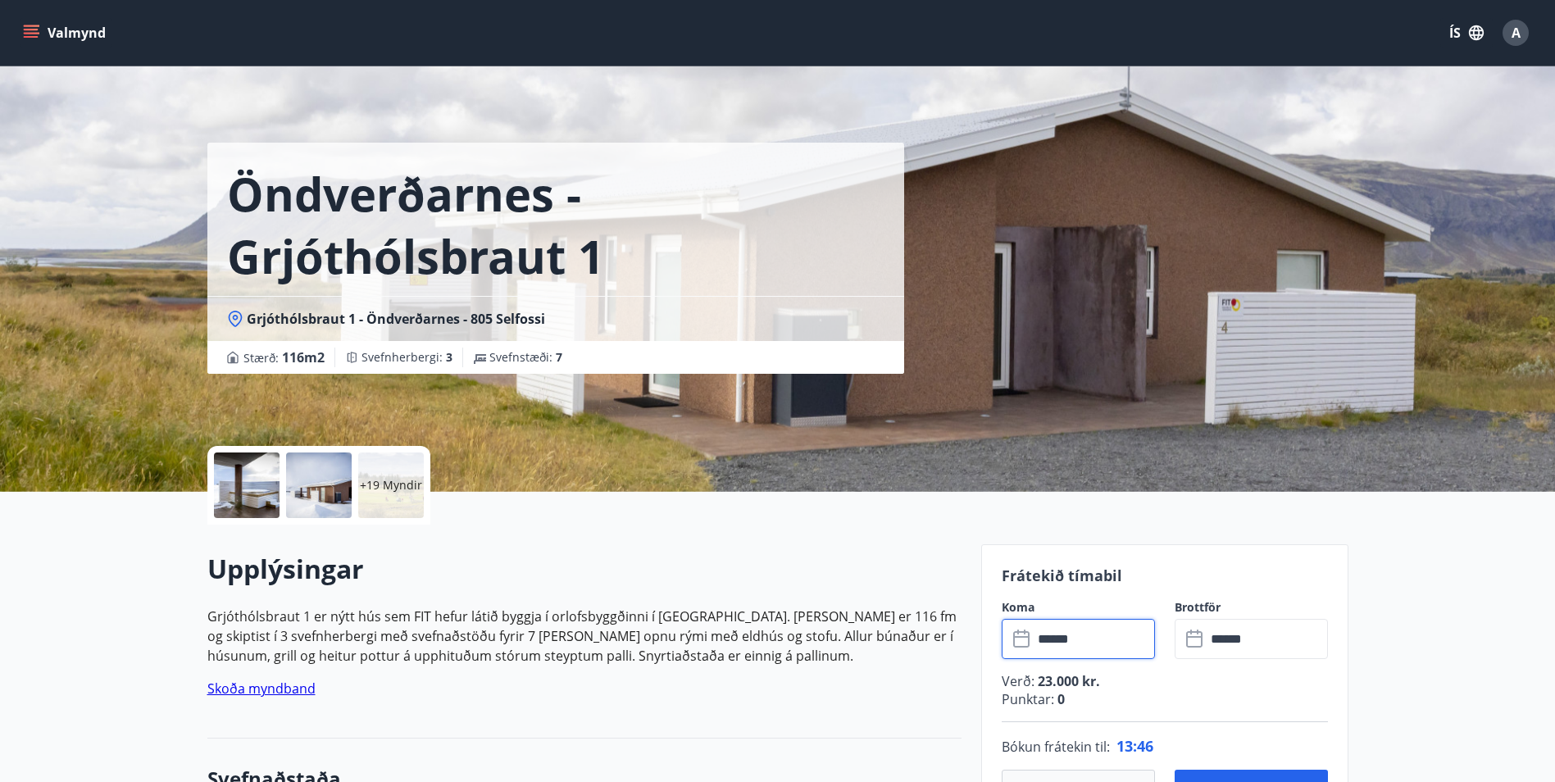
click at [1508, 29] on div "A" at bounding box center [1516, 33] width 26 height 26
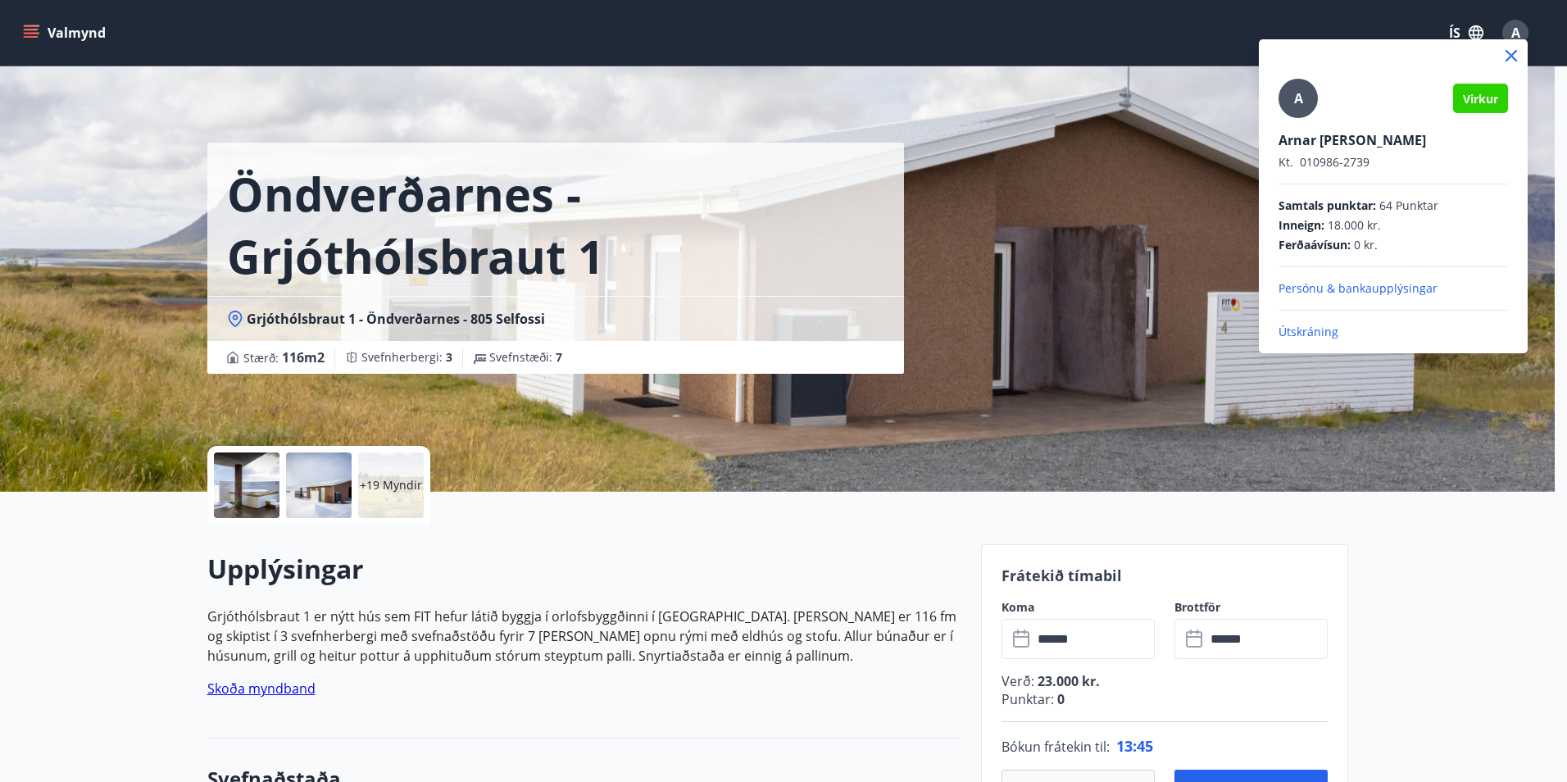
click at [1336, 331] on p "Útskráning" at bounding box center [1394, 332] width 230 height 16
